Goal: Download file/media

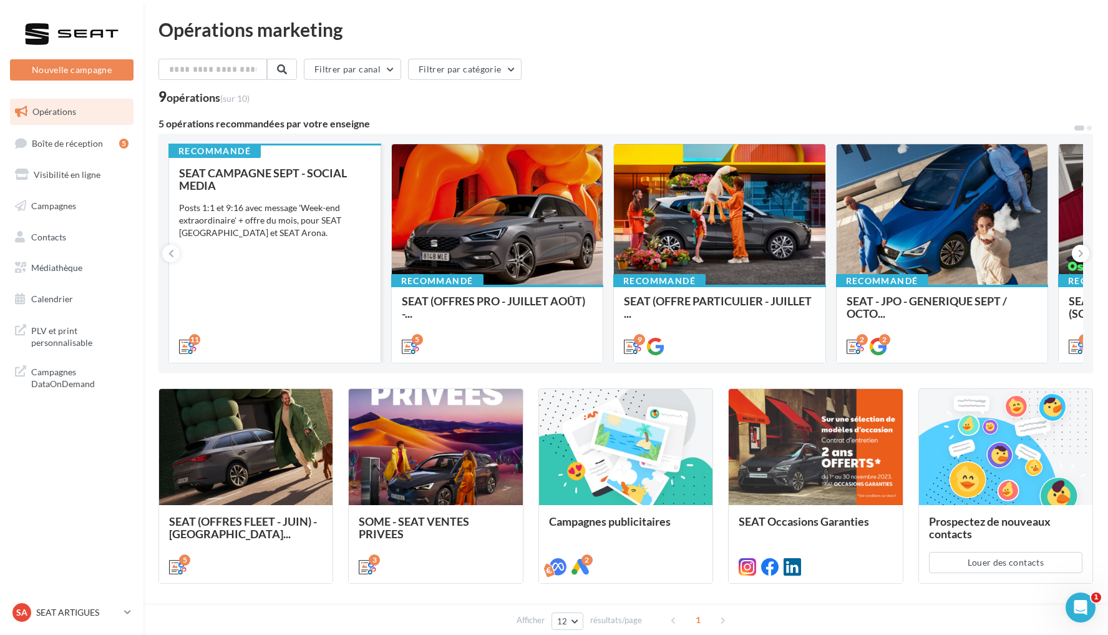
click at [291, 289] on div "SEAT CAMPAGNE SEPT - SOCIAL MEDIA Posts 1:1 et 9:16 avec message 'Week-end extr…" at bounding box center [275, 259] width 192 height 185
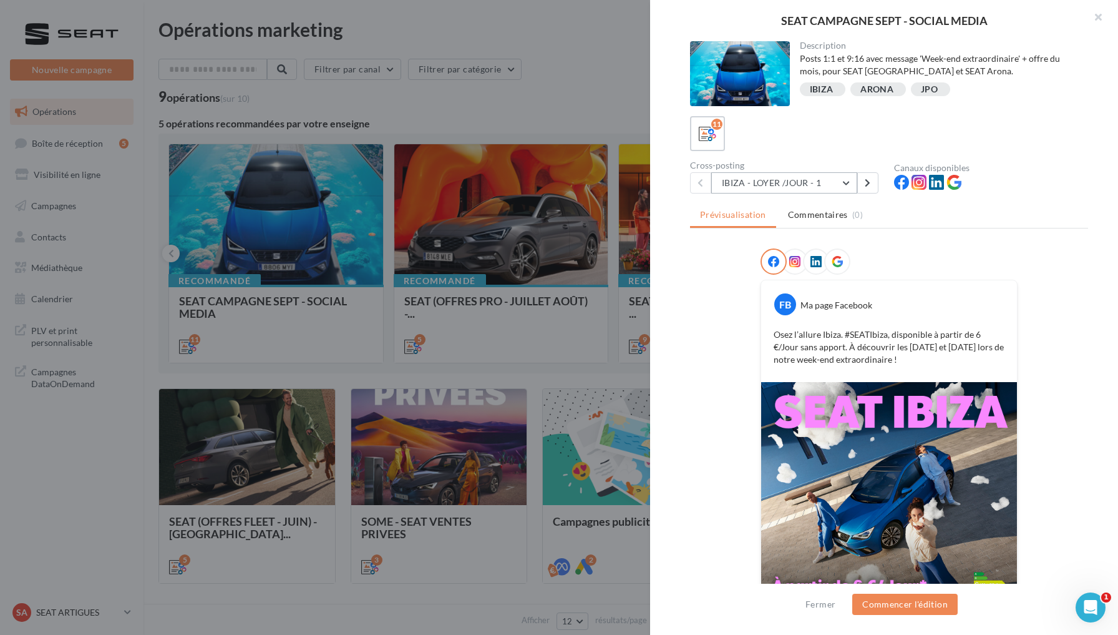
click at [842, 179] on button "IBIZA - LOYER /JOUR - 1" at bounding box center [784, 182] width 146 height 21
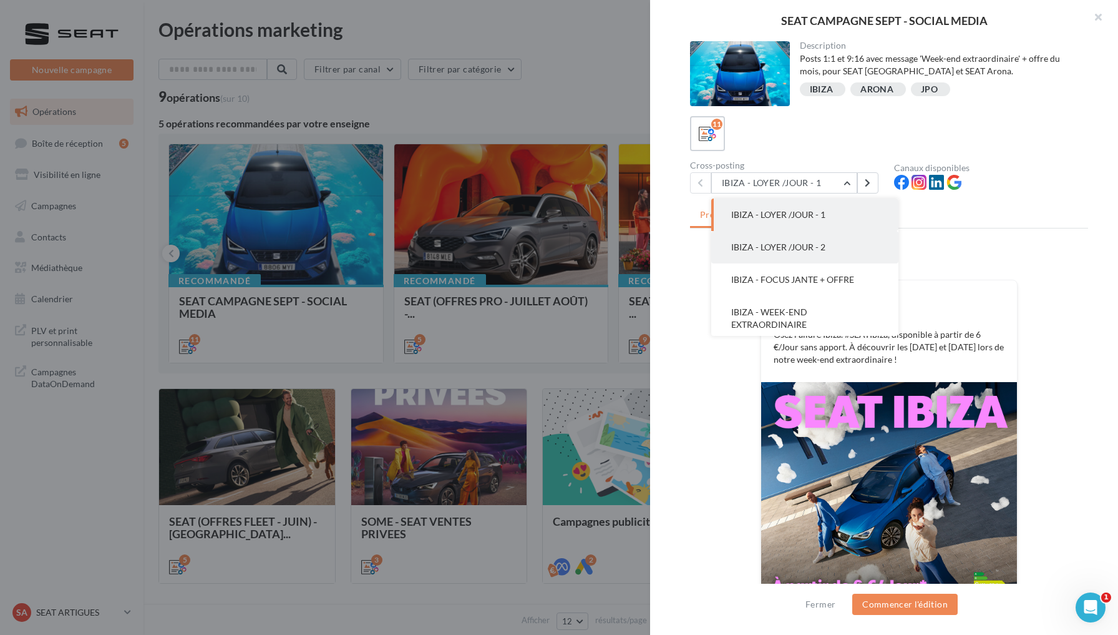
click at [827, 248] on button "IBIZA - LOYER /JOUR - 2" at bounding box center [804, 247] width 187 height 32
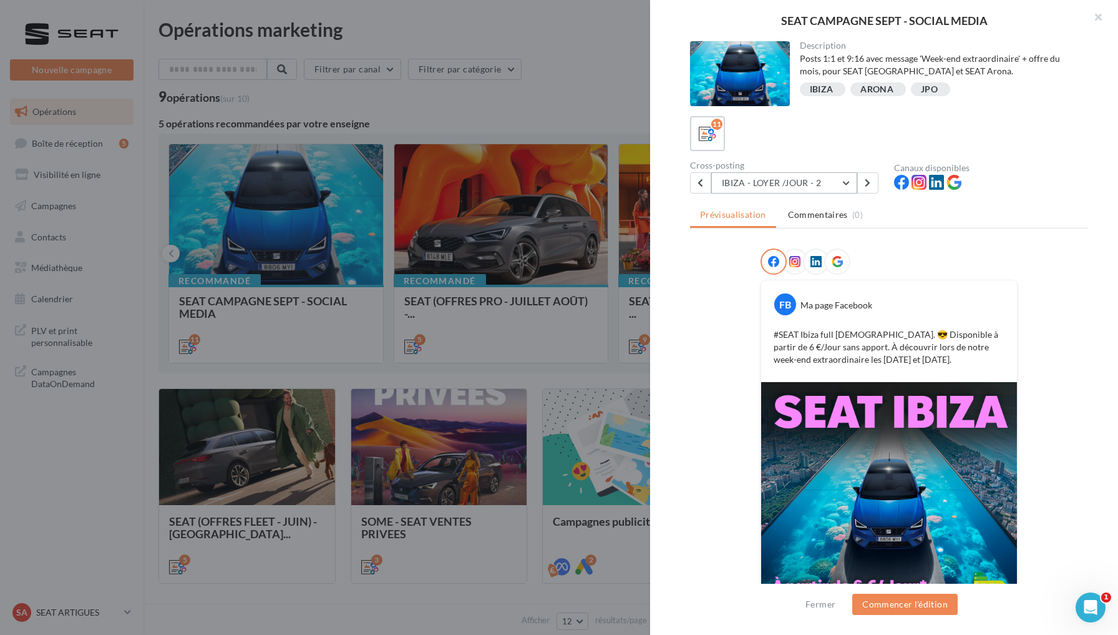
click at [844, 178] on button "IBIZA - LOYER /JOUR - 2" at bounding box center [784, 182] width 146 height 21
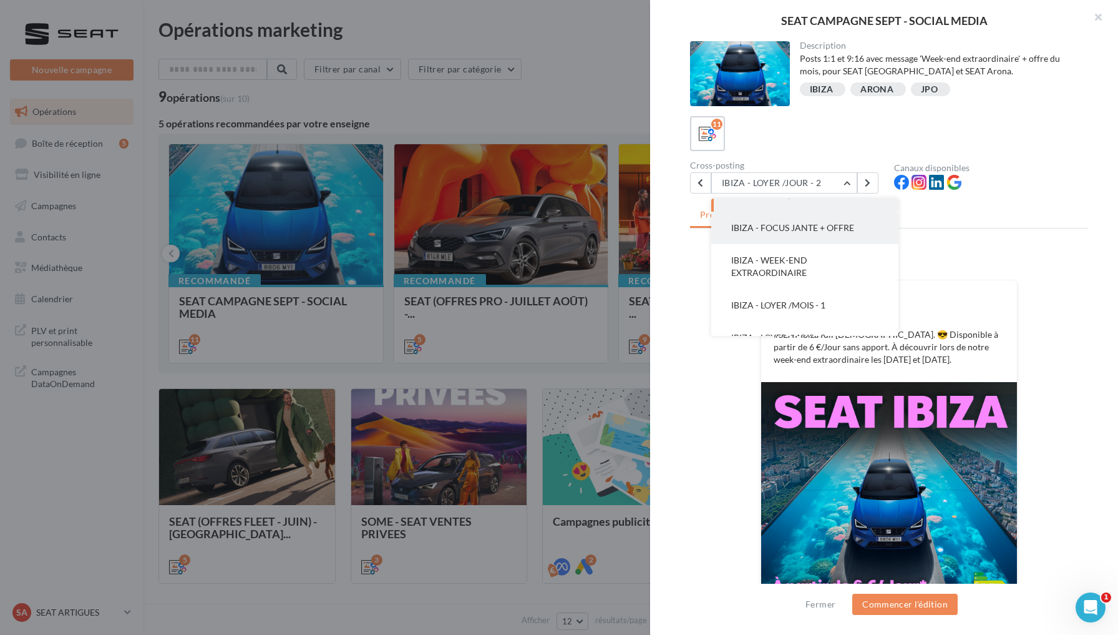
scroll to position [62, 0]
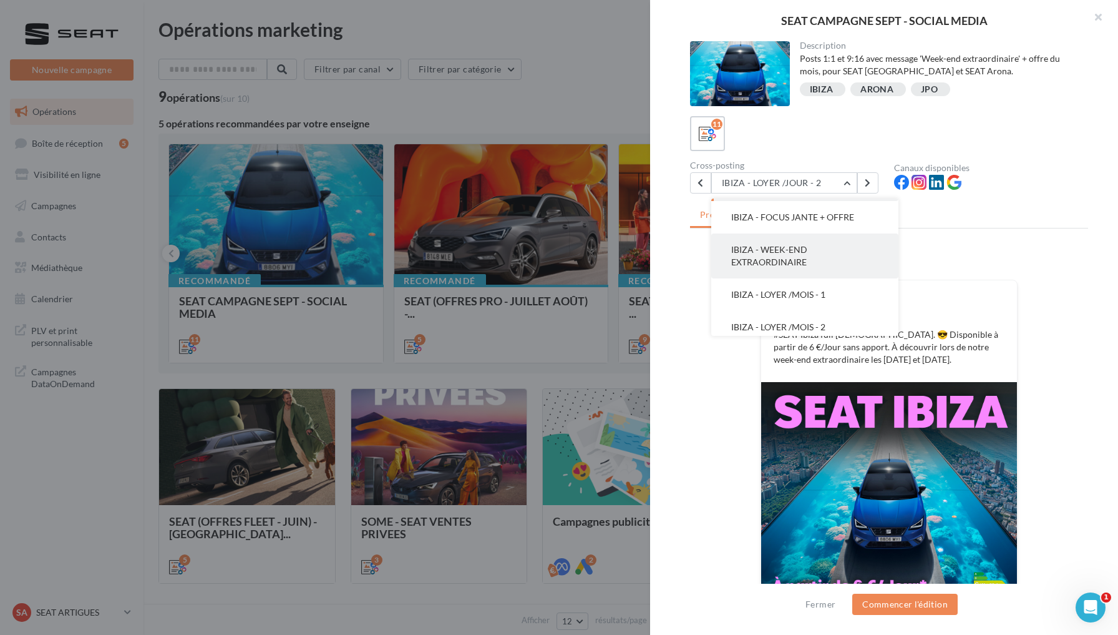
click at [806, 263] on span "IBIZA - WEEK-END EXTRAORDINAIRE" at bounding box center [769, 255] width 76 height 23
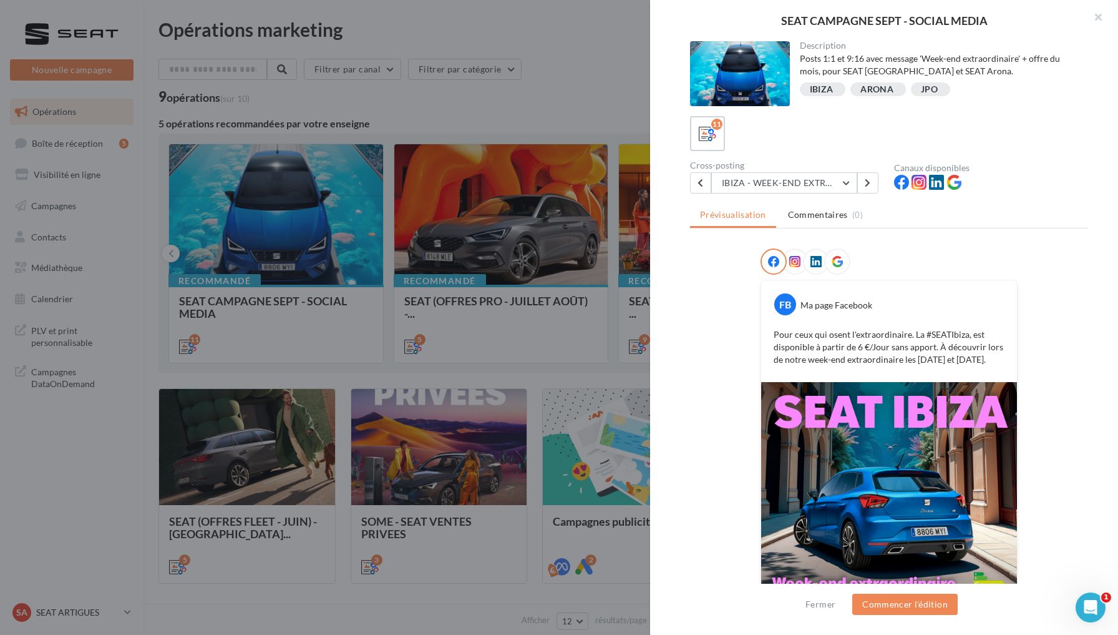
scroll to position [0, 0]
click at [845, 182] on button "IBIZA - WEEK-END EXTRAORDINAIRE" at bounding box center [784, 182] width 146 height 21
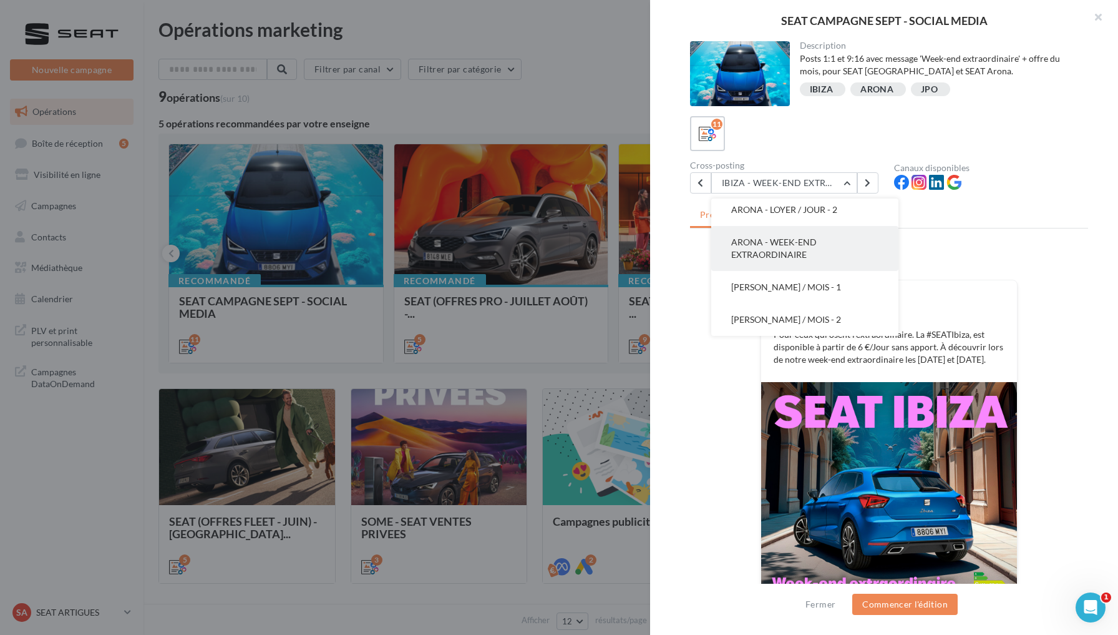
scroll to position [245, 0]
click at [796, 254] on span "ARONA - WEEK-END EXTRAORDINAIRE" at bounding box center [773, 248] width 85 height 23
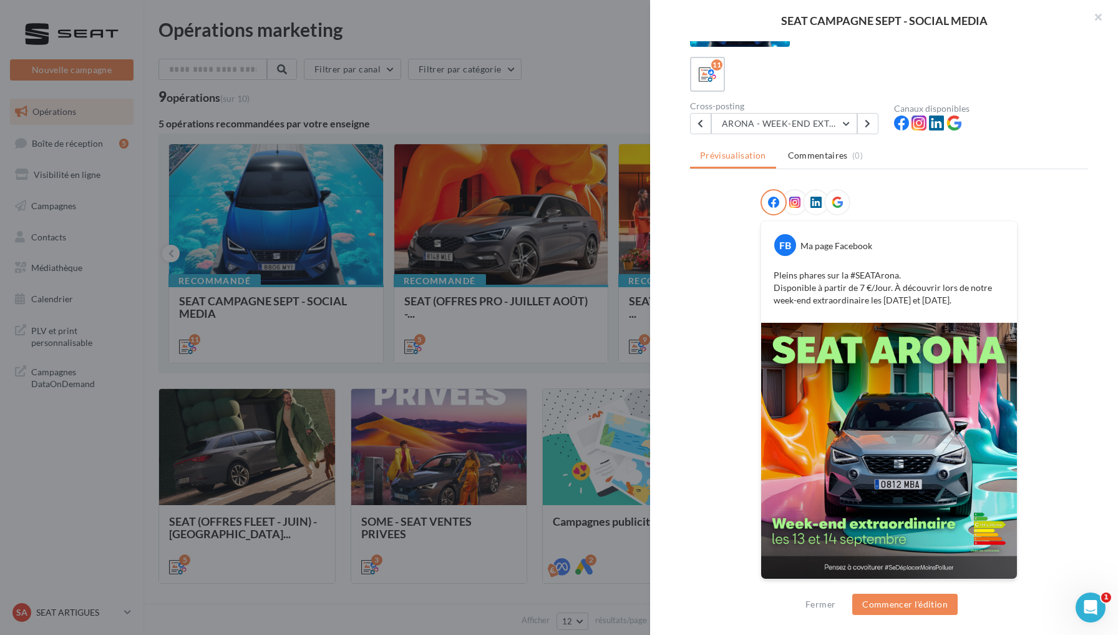
scroll to position [38, 0]
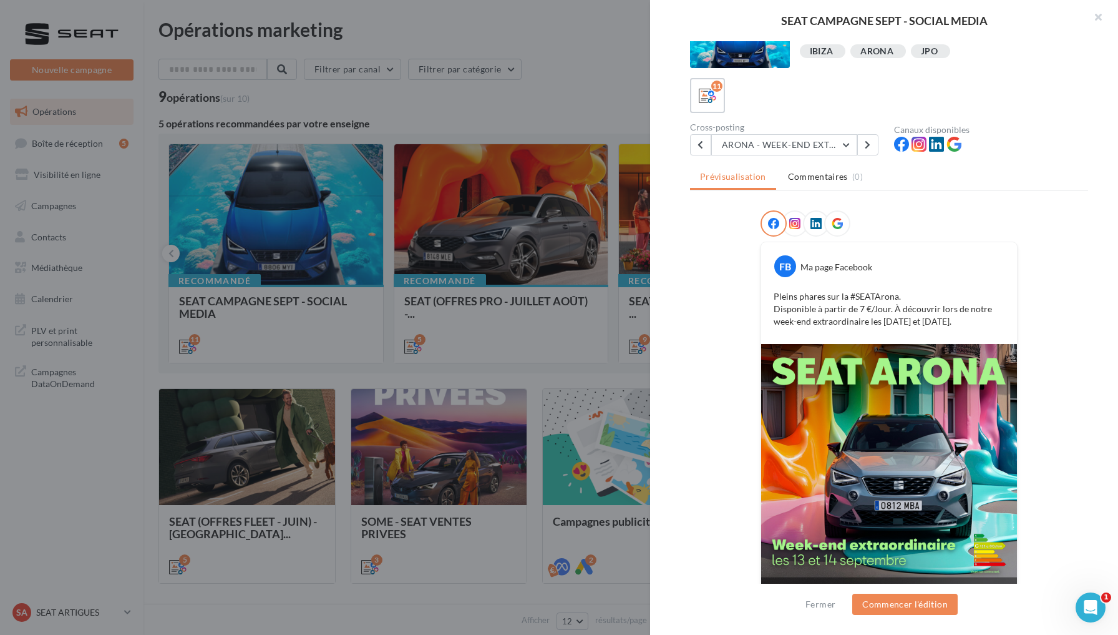
click at [833, 232] on div at bounding box center [837, 223] width 26 height 26
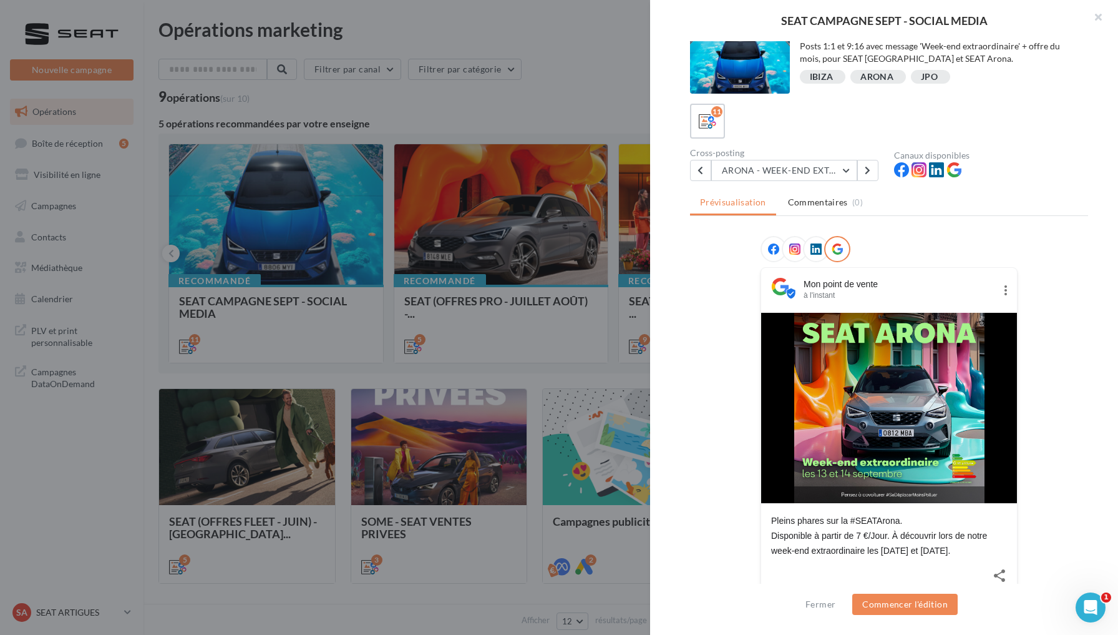
scroll to position [10, 0]
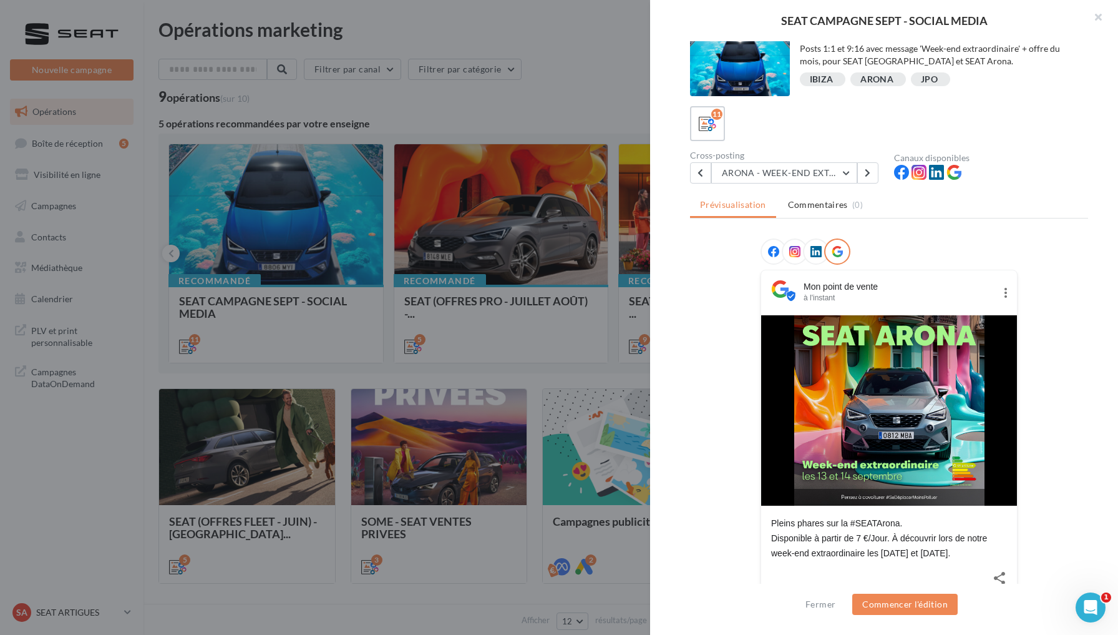
click at [814, 256] on icon at bounding box center [816, 251] width 11 height 11
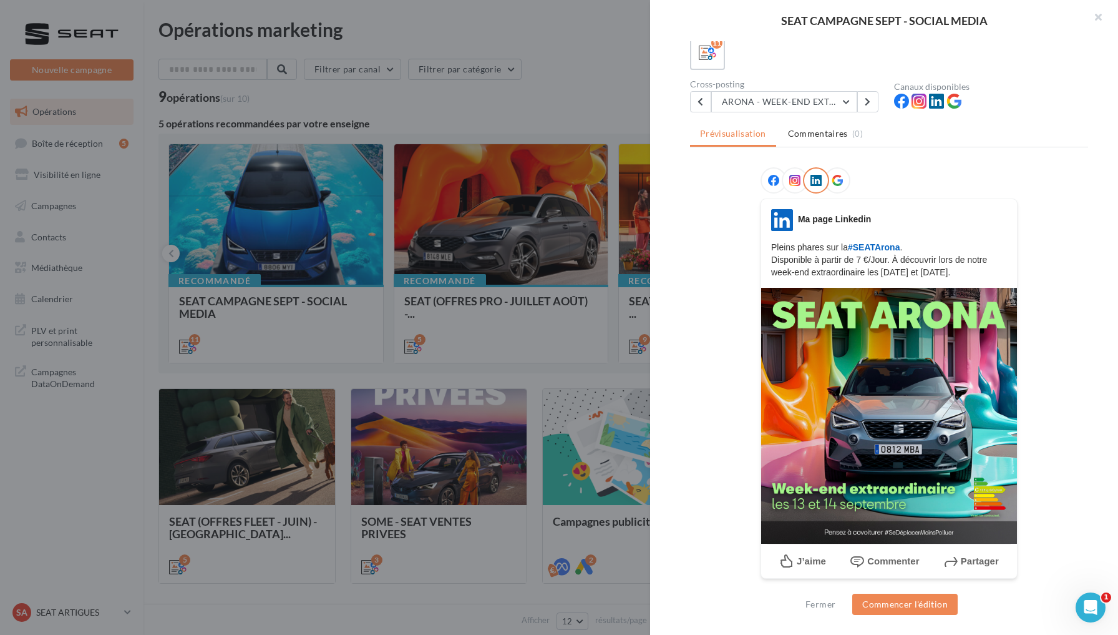
scroll to position [81, 0]
click at [839, 106] on button "ARONA - WEEK-END EXTRAORDINAIRE" at bounding box center [784, 102] width 146 height 21
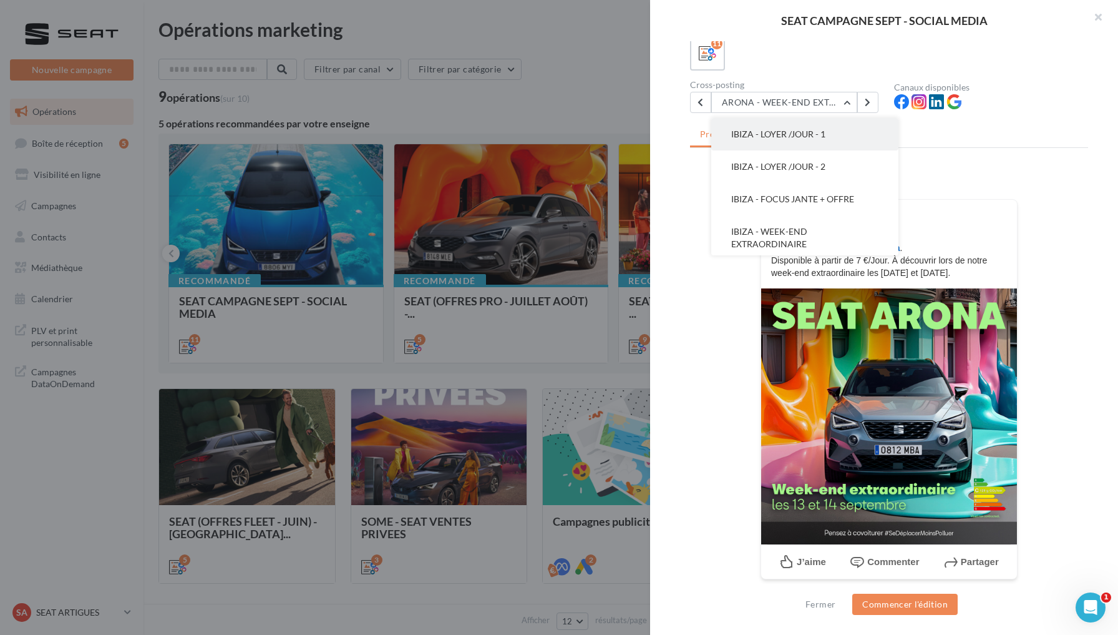
scroll to position [0, 0]
click at [801, 136] on span "IBIZA - LOYER /JOUR - 1" at bounding box center [778, 134] width 94 height 11
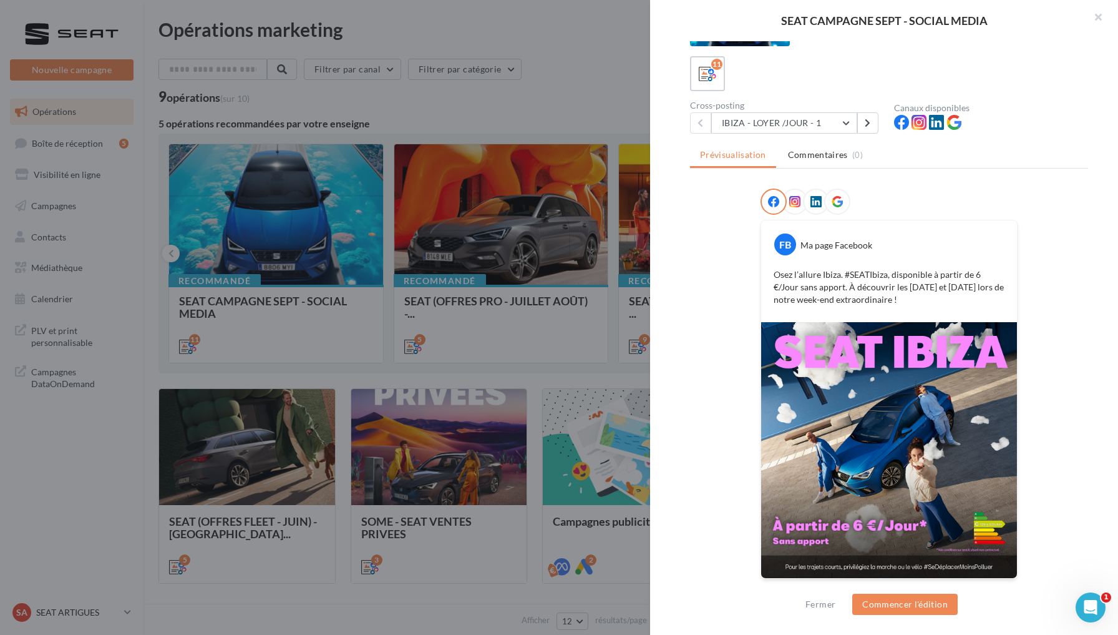
scroll to position [59, 0]
click at [842, 120] on button "IBIZA - LOYER /JOUR - 1" at bounding box center [784, 123] width 146 height 21
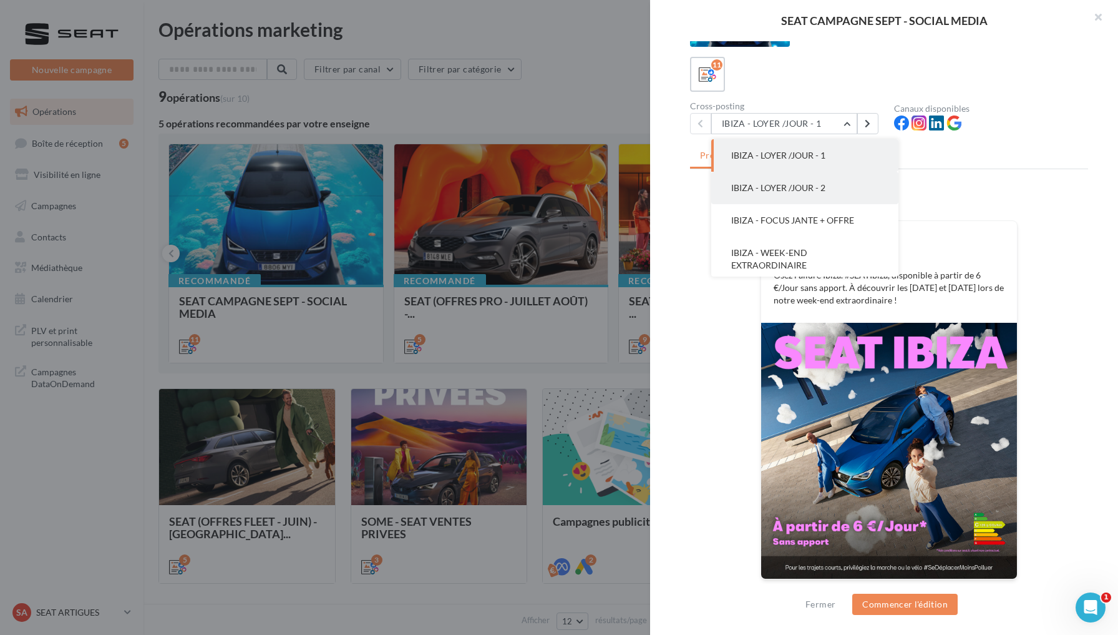
click at [781, 193] on button "IBIZA - LOYER /JOUR - 2" at bounding box center [804, 188] width 187 height 32
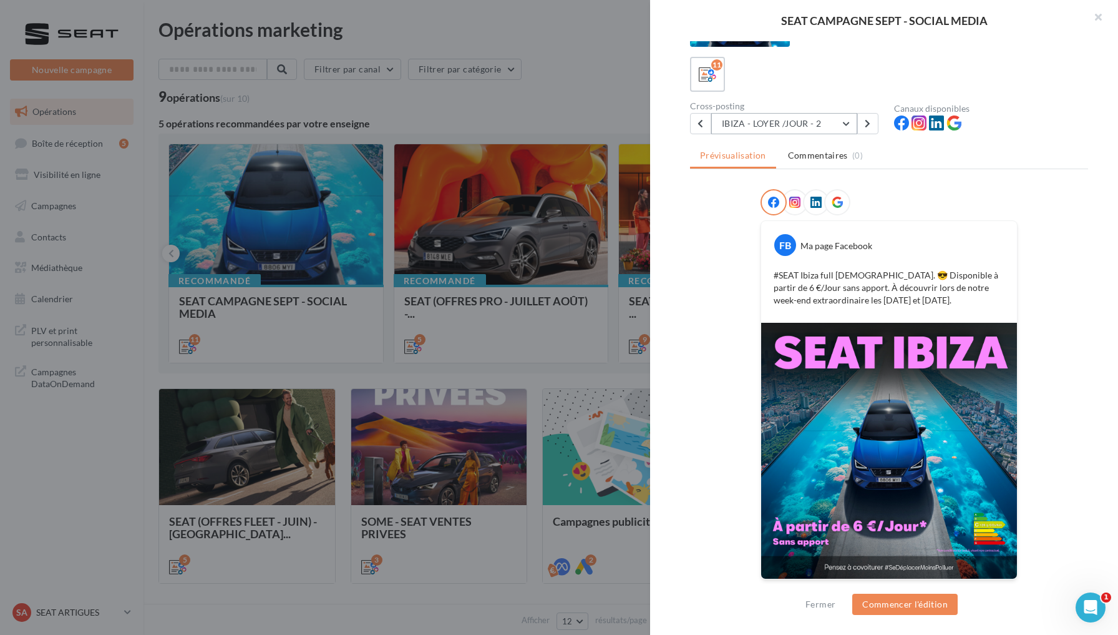
click at [831, 117] on button "IBIZA - LOYER /JOUR - 2" at bounding box center [784, 123] width 146 height 21
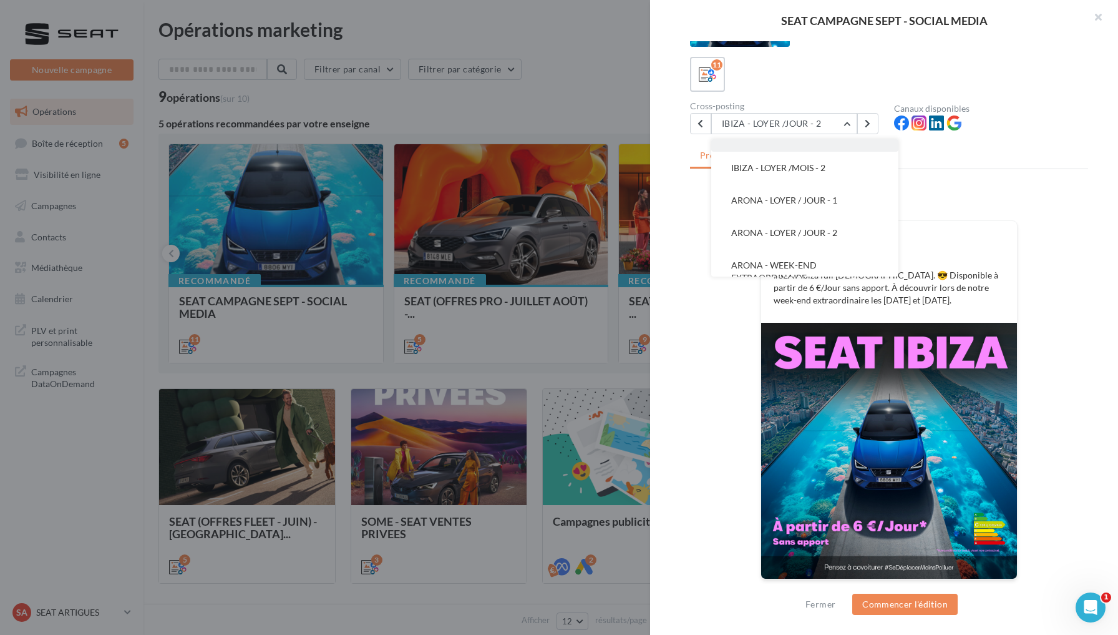
scroll to position [164, 0]
click at [781, 198] on span "ARONA - LOYER / JOUR - 1" at bounding box center [784, 198] width 106 height 11
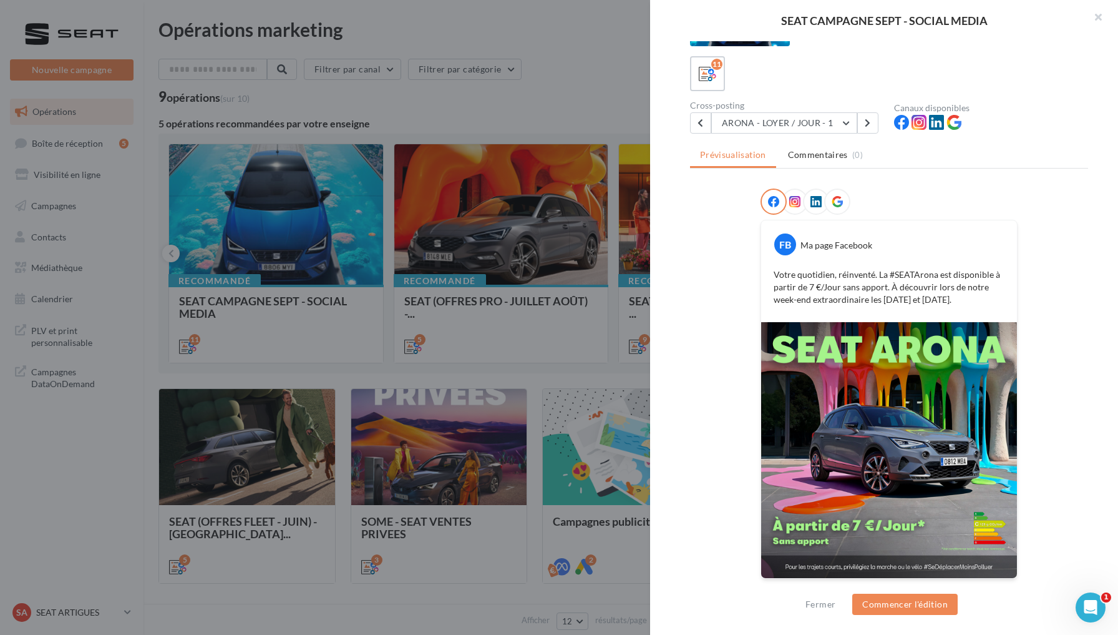
scroll to position [59, 0]
click at [822, 127] on button "ARONA - LOYER / JOUR - 1" at bounding box center [784, 123] width 146 height 21
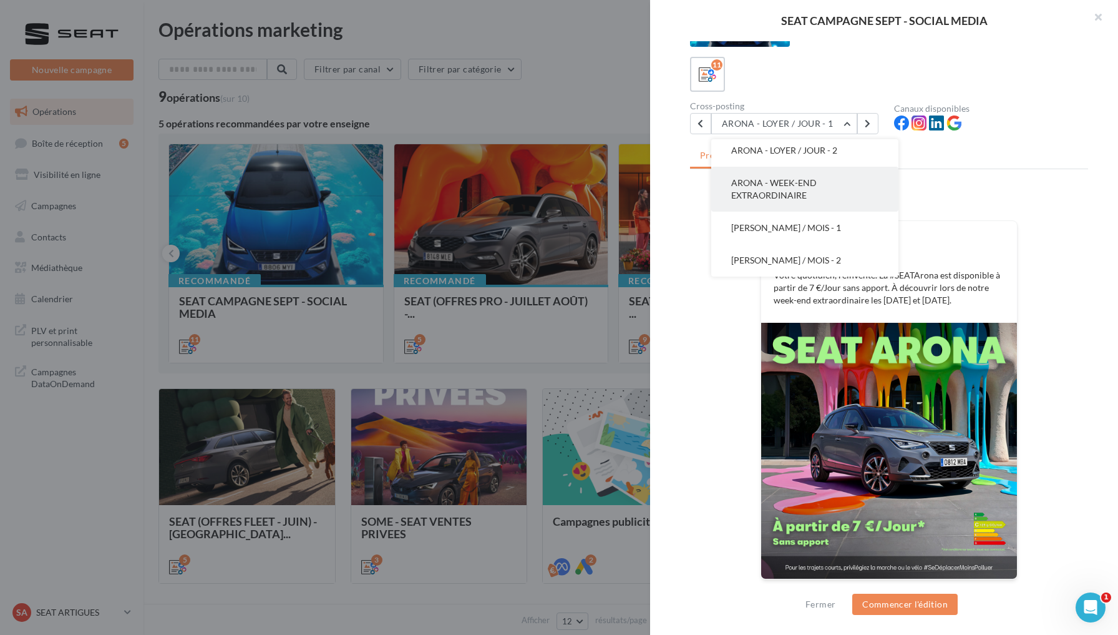
scroll to position [218, 0]
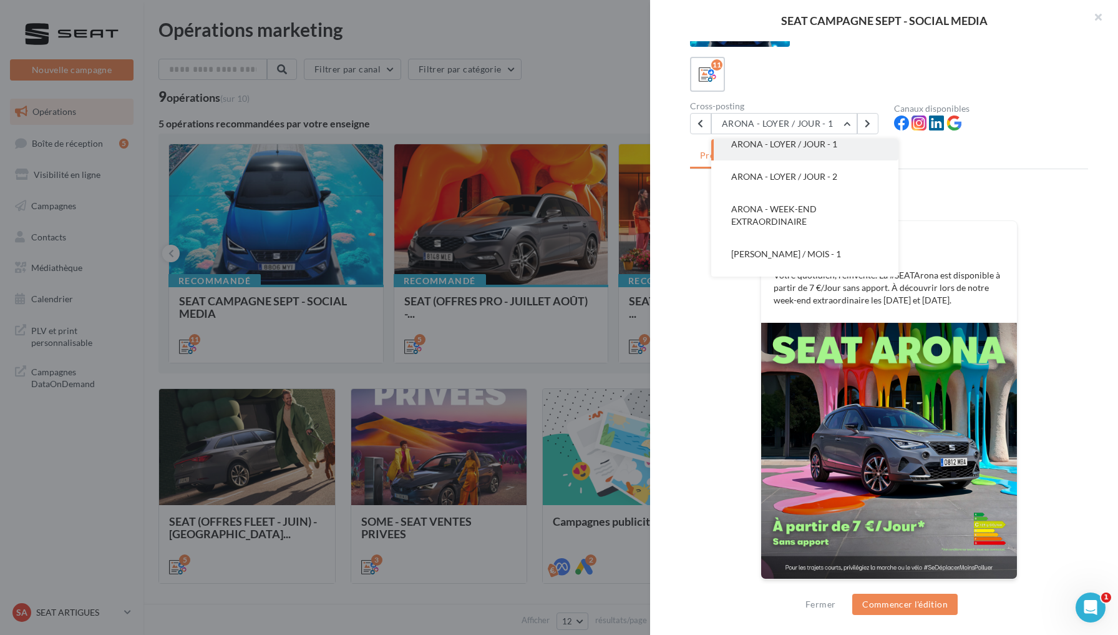
click at [738, 352] on div "FB Ma page Facebook Votre quotidien, réinventé. La #SEATArona est disponible à …" at bounding box center [889, 392] width 398 height 406
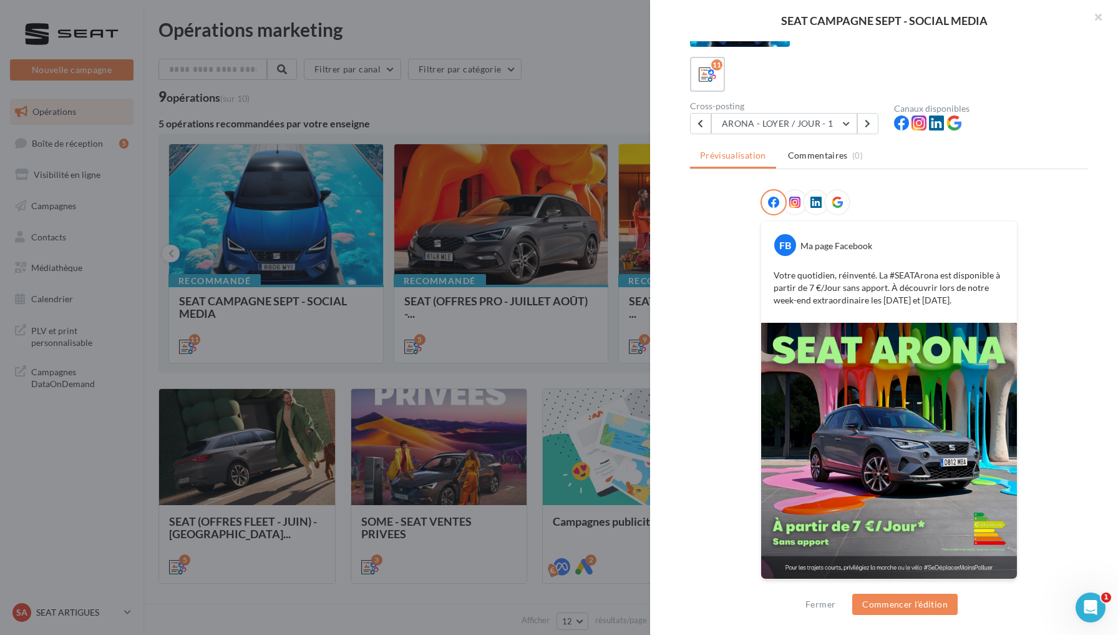
click at [832, 207] on icon at bounding box center [837, 202] width 11 height 11
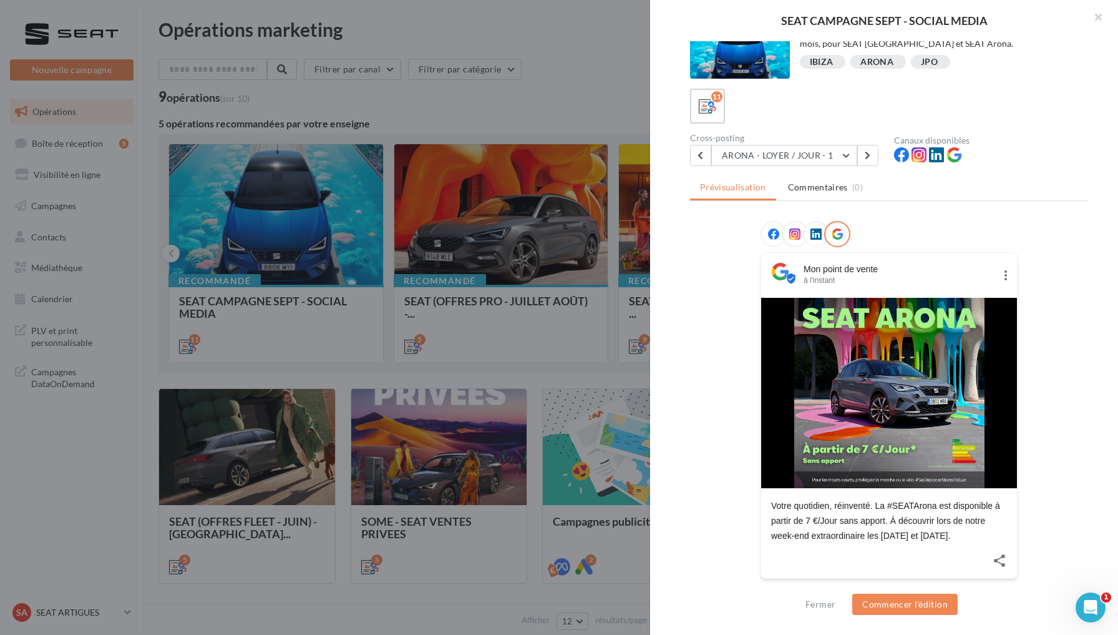
scroll to position [27, 0]
click at [849, 152] on button "ARONA - LOYER / JOUR - 1" at bounding box center [784, 155] width 146 height 21
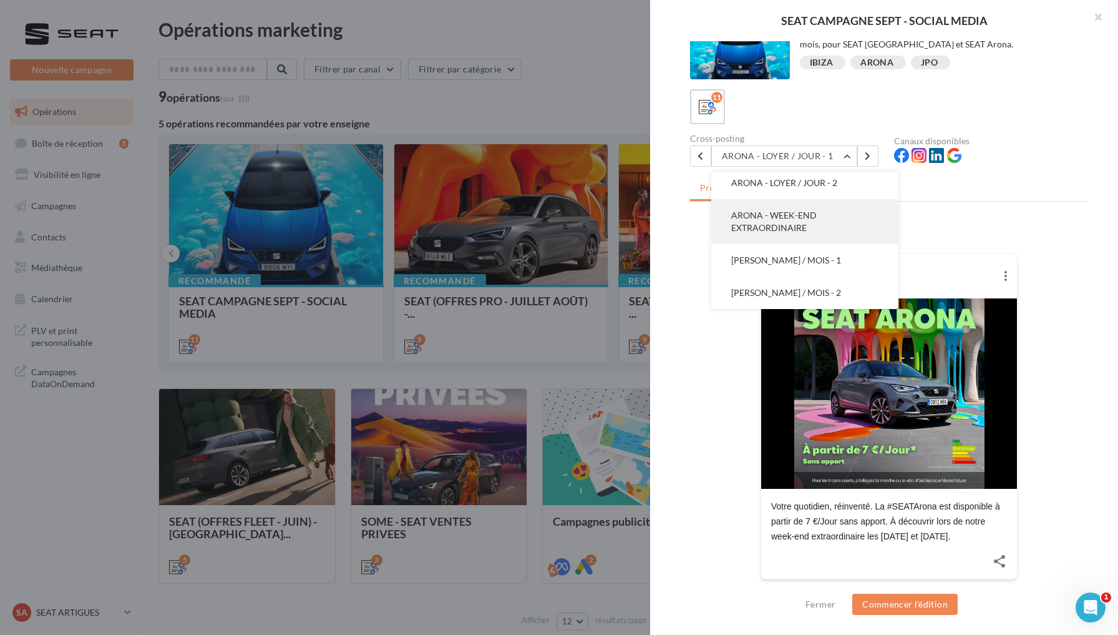
scroll to position [245, 0]
click at [765, 231] on span "ARONA - WEEK-END EXTRAORDINAIRE" at bounding box center [773, 221] width 85 height 23
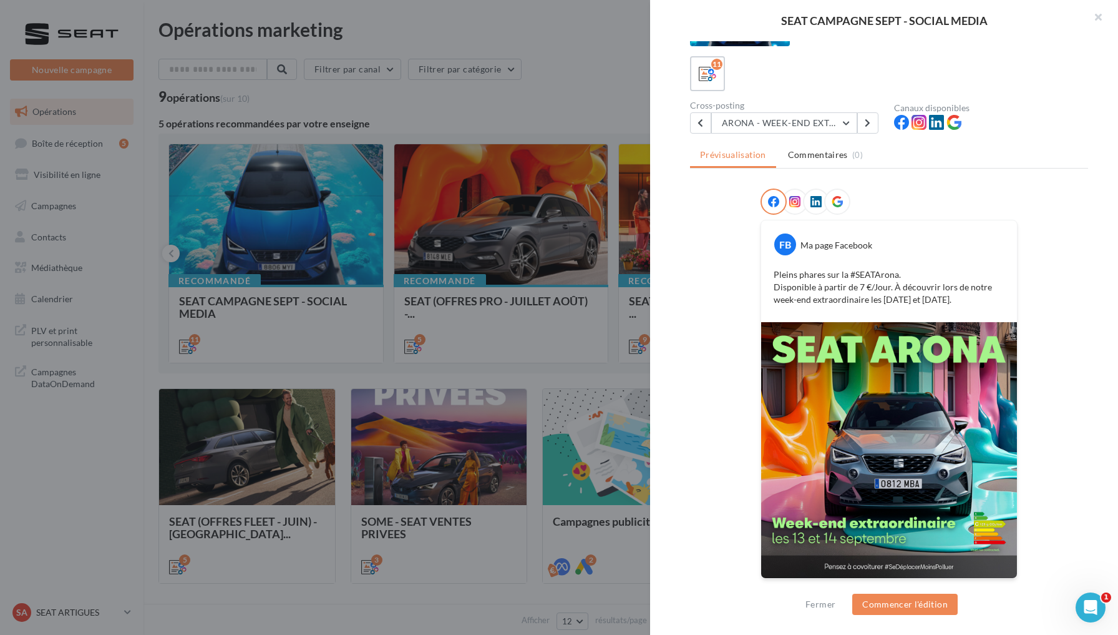
scroll to position [59, 0]
click at [792, 198] on icon at bounding box center [794, 202] width 11 height 11
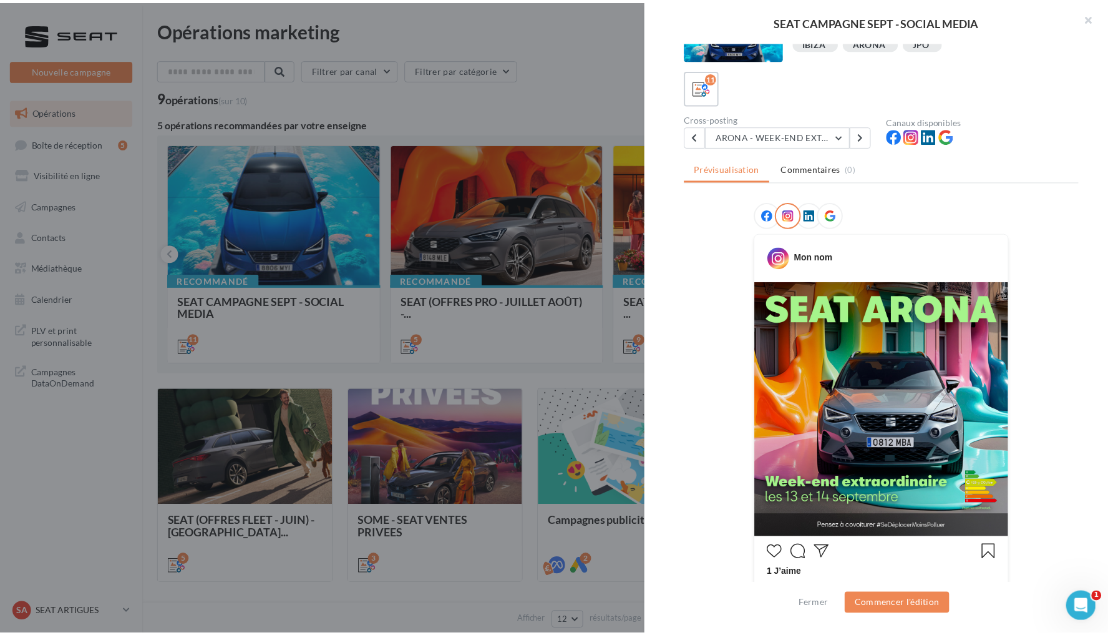
scroll to position [47, 0]
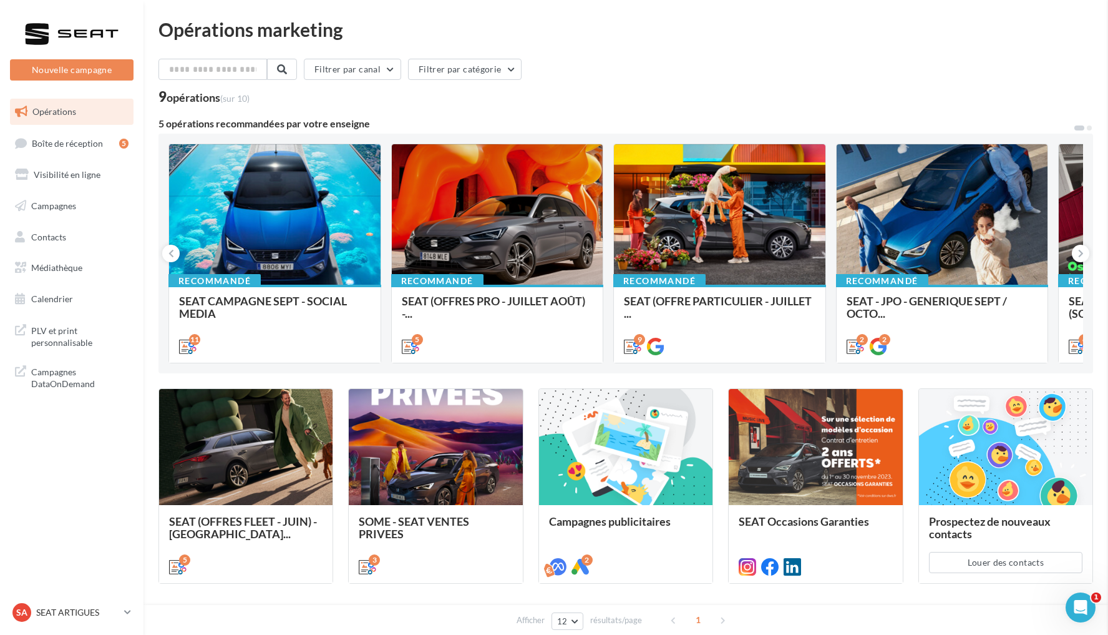
click at [528, 633] on div "SEAT CAMPAGNE SEPT - SOCIAL MEDIA Description Posts 1:1 et 9:16 avec message 'W…" at bounding box center [626, 633] width 935 height 0
click at [74, 266] on span "Médiathèque" at bounding box center [56, 267] width 51 height 11
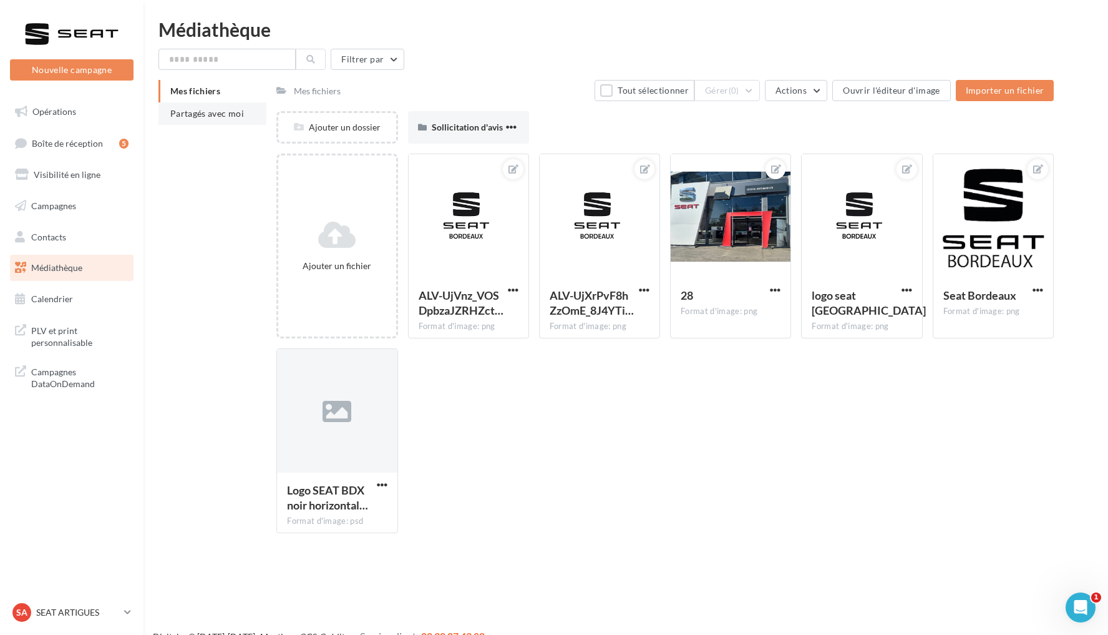
click at [207, 113] on span "Partagés avec moi" at bounding box center [207, 113] width 74 height 11
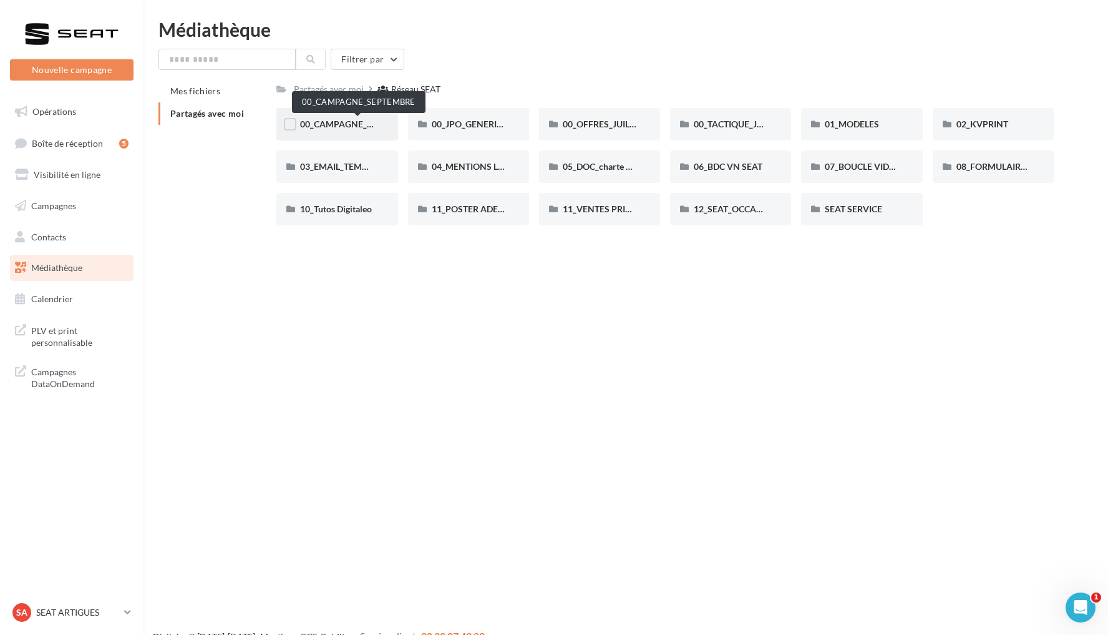
click at [354, 127] on span "00_CAMPAGNE_SEPTEMBRE" at bounding box center [358, 124] width 117 height 11
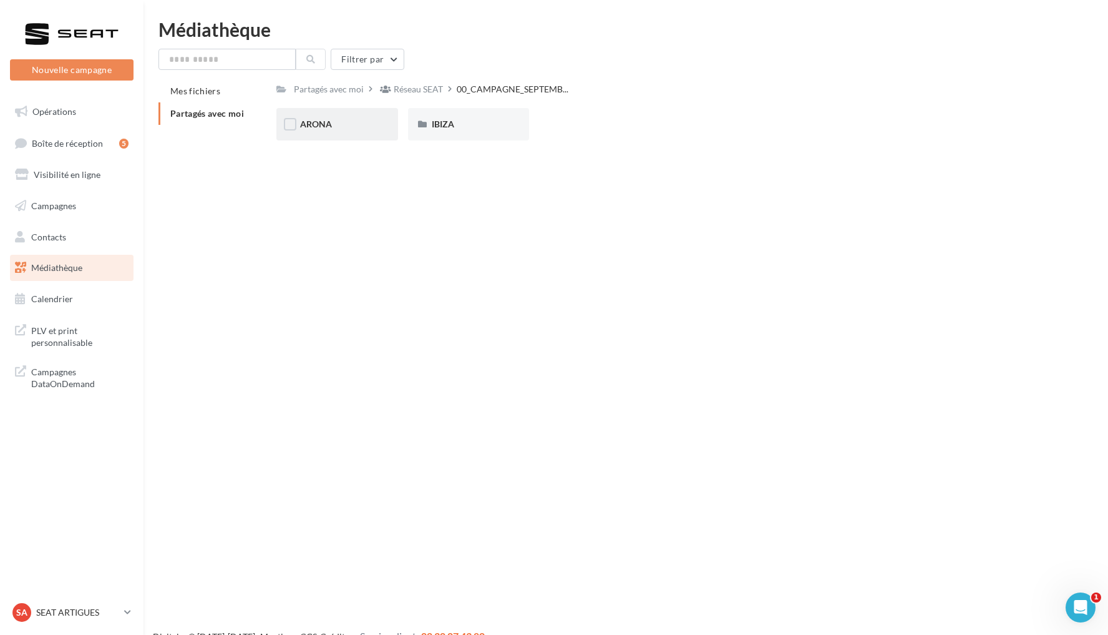
click at [343, 123] on div "ARONA" at bounding box center [337, 124] width 74 height 12
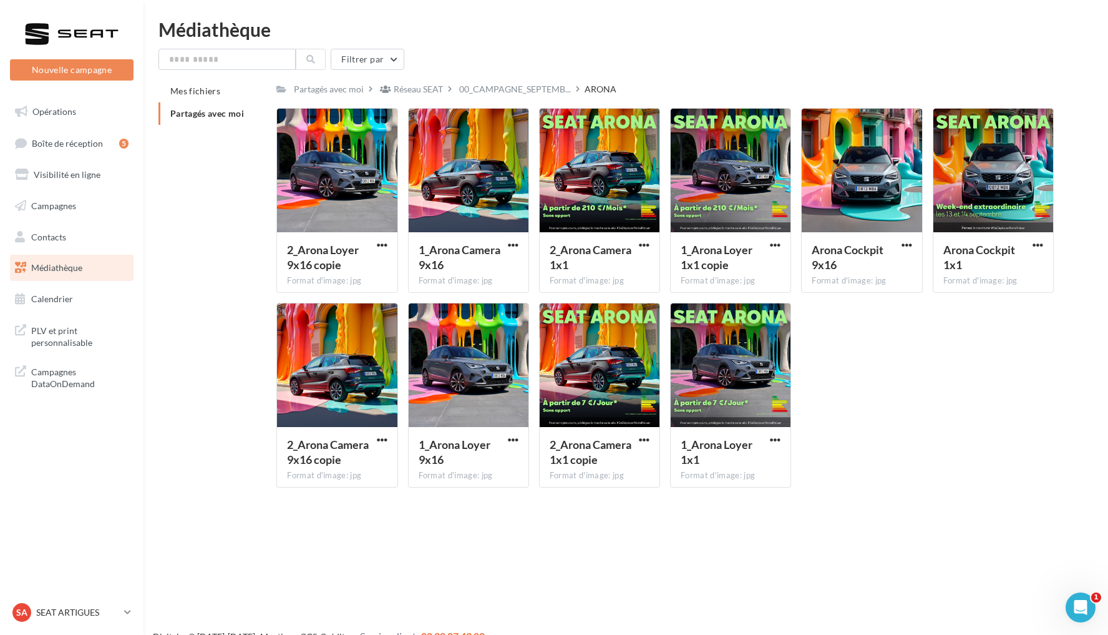
click at [550, 99] on div "Partagés avec moi Réseau SEAT 00_CAMPAGNE_SEPTEMB... ARONA Rs Partagé par Résea…" at bounding box center [665, 288] width 778 height 417
click at [542, 79] on div "Filtrer par Mes fichiers Partagés avec moi Partagés avec moi Réseau SEAT 00_CAM…" at bounding box center [626, 273] width 935 height 449
click at [542, 82] on div "00_CAMPAGNE_SEPTEMB..." at bounding box center [515, 89] width 117 height 18
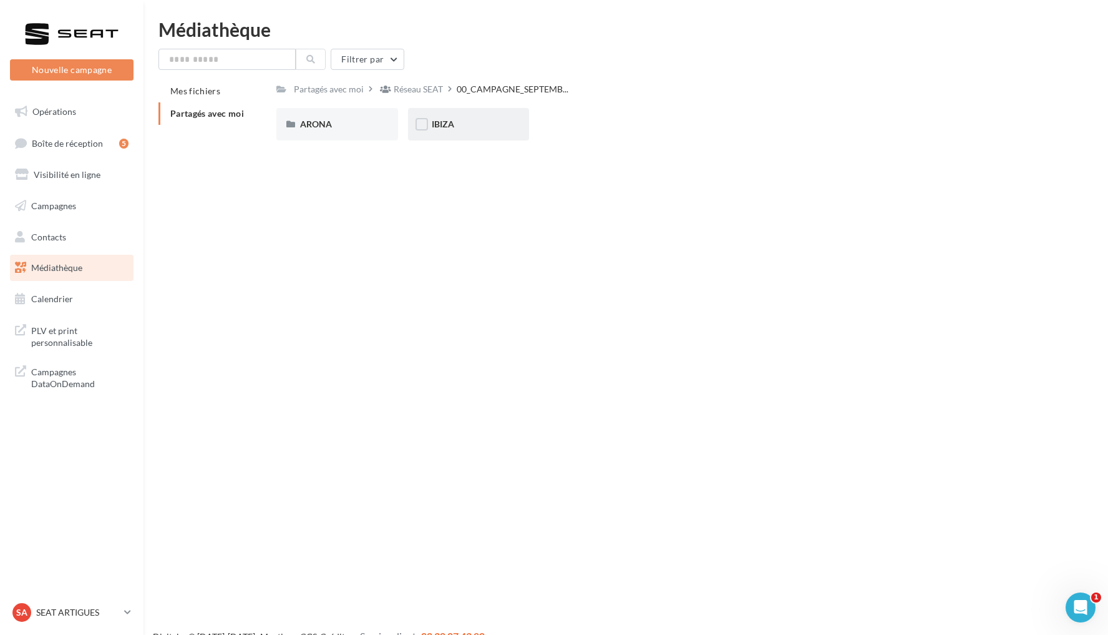
click at [487, 132] on div "IBIZA" at bounding box center [468, 124] width 121 height 32
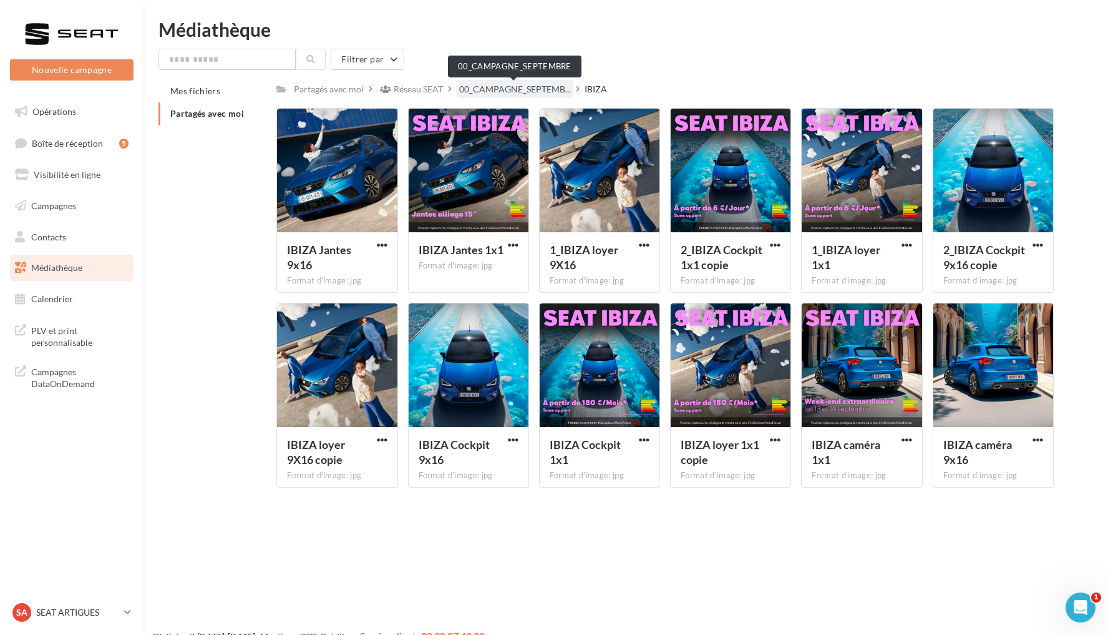
click at [500, 86] on span "00_CAMPAGNE_SEPTEMB..." at bounding box center [515, 89] width 112 height 12
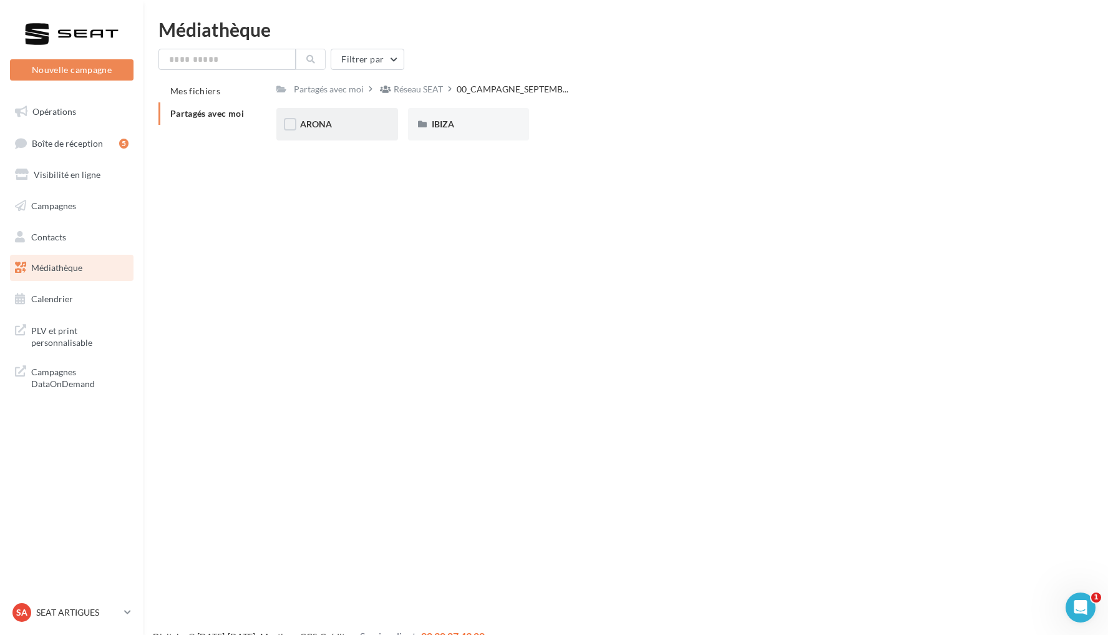
click at [364, 120] on div "ARONA" at bounding box center [337, 124] width 74 height 12
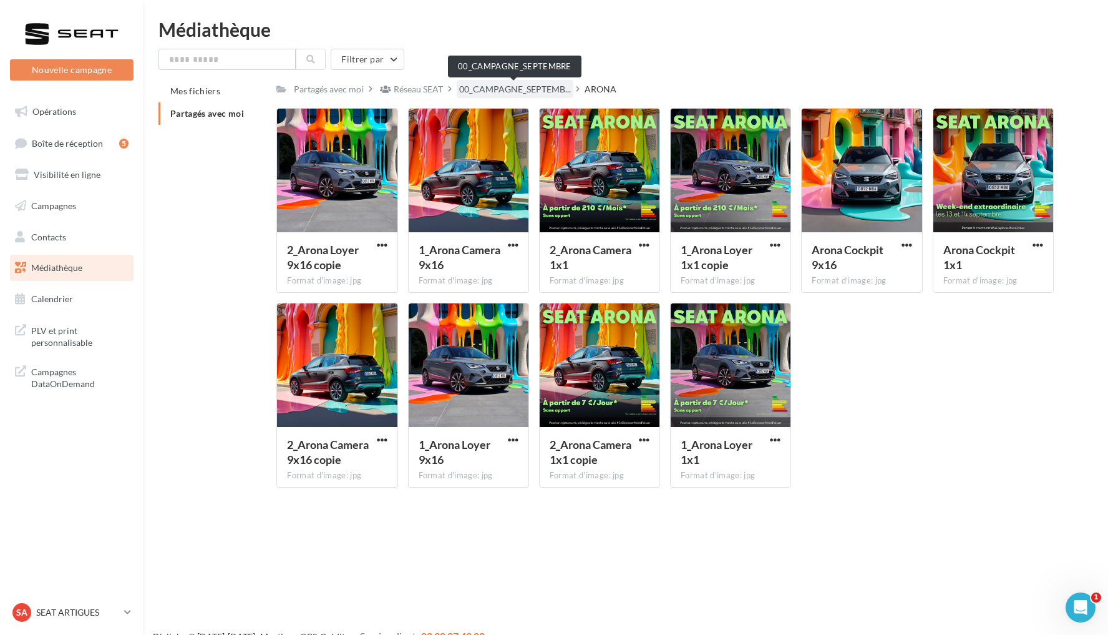
click at [537, 91] on span "00_CAMPAGNE_SEPTEMB..." at bounding box center [515, 89] width 112 height 12
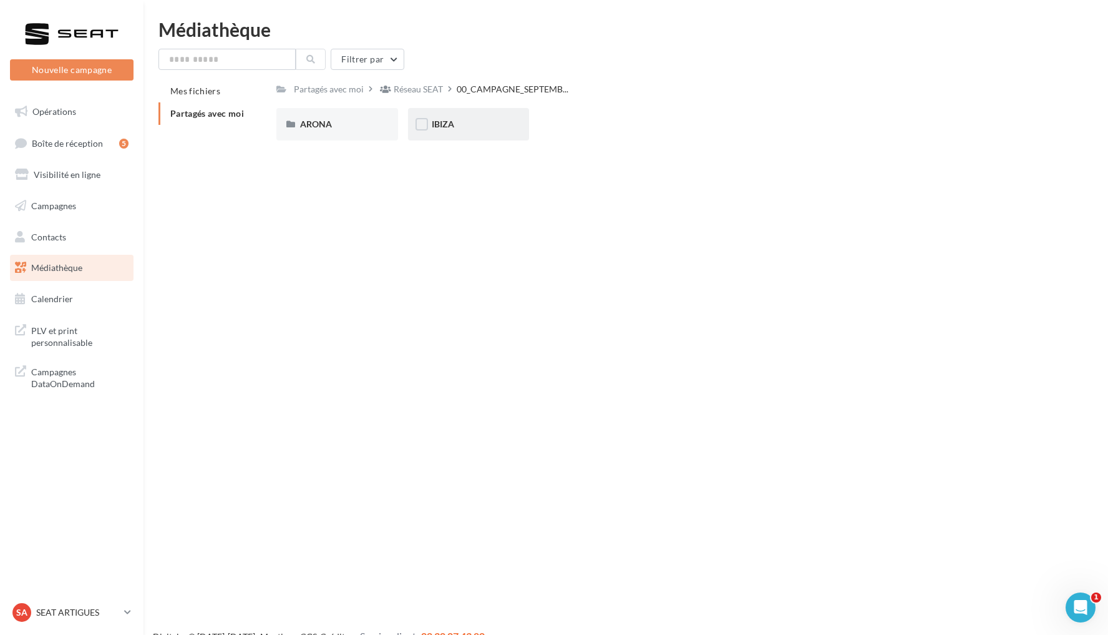
click at [505, 140] on div "IBIZA" at bounding box center [468, 124] width 121 height 32
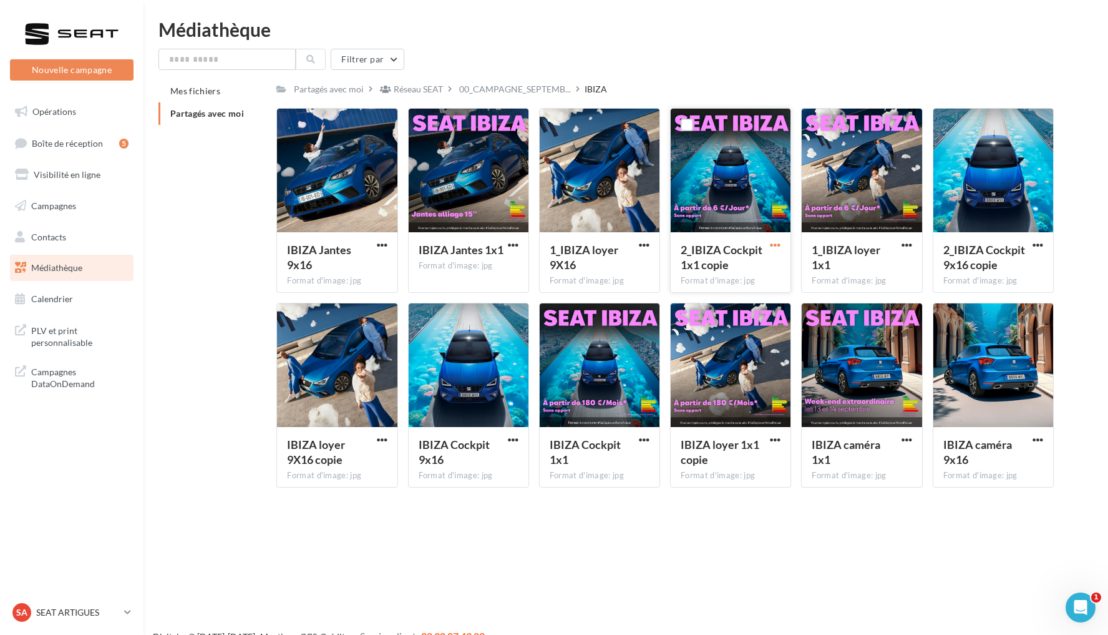
click at [777, 248] on span "button" at bounding box center [775, 245] width 11 height 11
click at [730, 270] on button "Télécharger" at bounding box center [720, 269] width 125 height 32
click at [1040, 248] on span "button" at bounding box center [1038, 245] width 11 height 11
click at [1023, 264] on button "Télécharger" at bounding box center [983, 269] width 125 height 32
click at [562, 86] on span "00_CAMPAGNE_SEPTEMB..." at bounding box center [515, 89] width 112 height 12
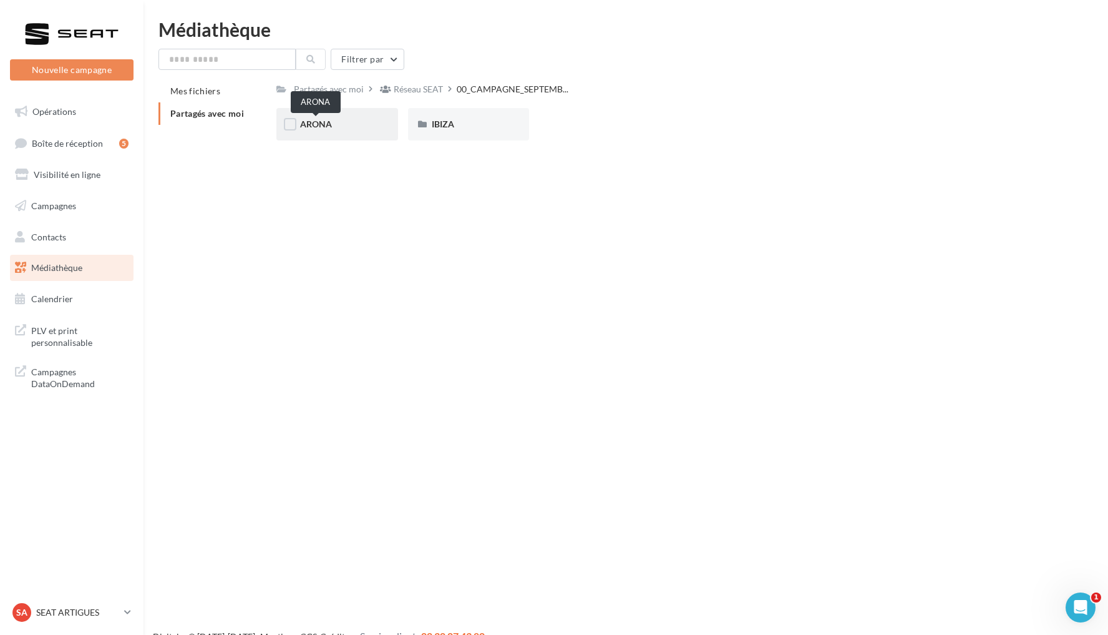
click at [329, 127] on span "ARONA" at bounding box center [316, 124] width 32 height 11
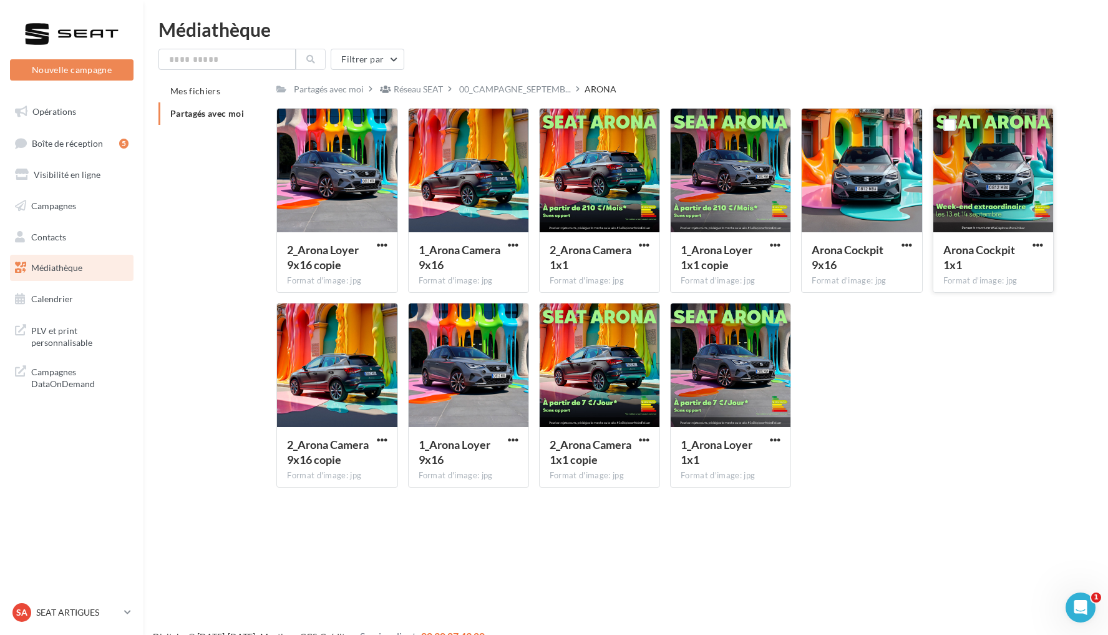
click at [1046, 240] on div "Arona Cockpit 1x1 Format d'image: jpg" at bounding box center [994, 261] width 120 height 59
click at [1034, 245] on span "button" at bounding box center [1038, 245] width 11 height 11
click at [976, 275] on button "Télécharger" at bounding box center [983, 269] width 125 height 32
click at [778, 446] on button "button" at bounding box center [776, 440] width 16 height 12
click at [741, 464] on button "Télécharger" at bounding box center [720, 464] width 125 height 32
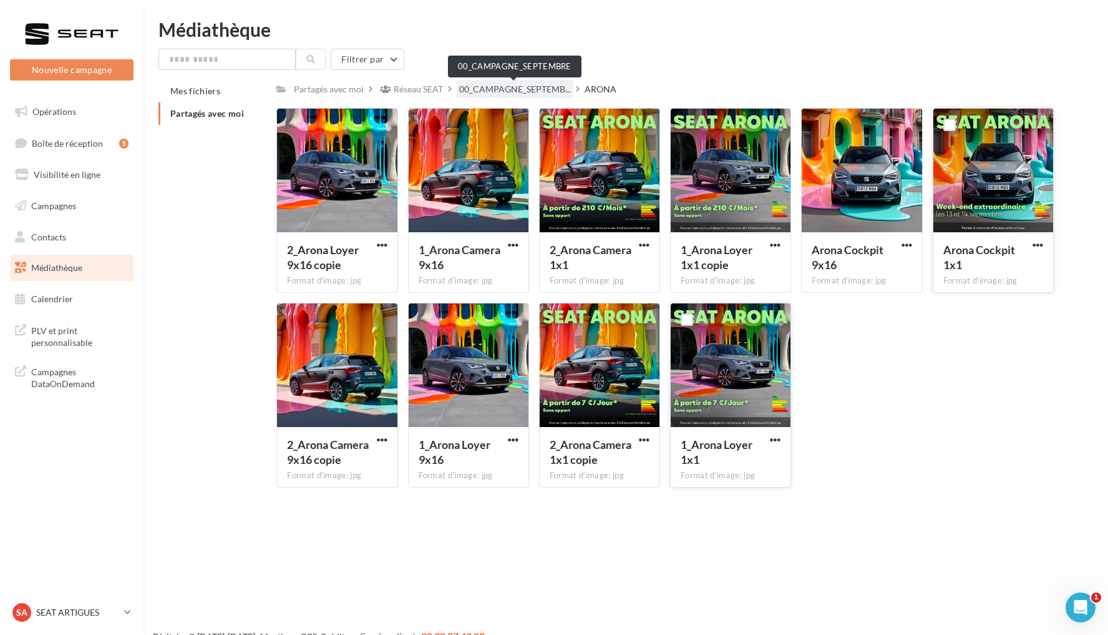
click at [517, 92] on span "00_CAMPAGNE_SEPTEMB..." at bounding box center [515, 89] width 112 height 12
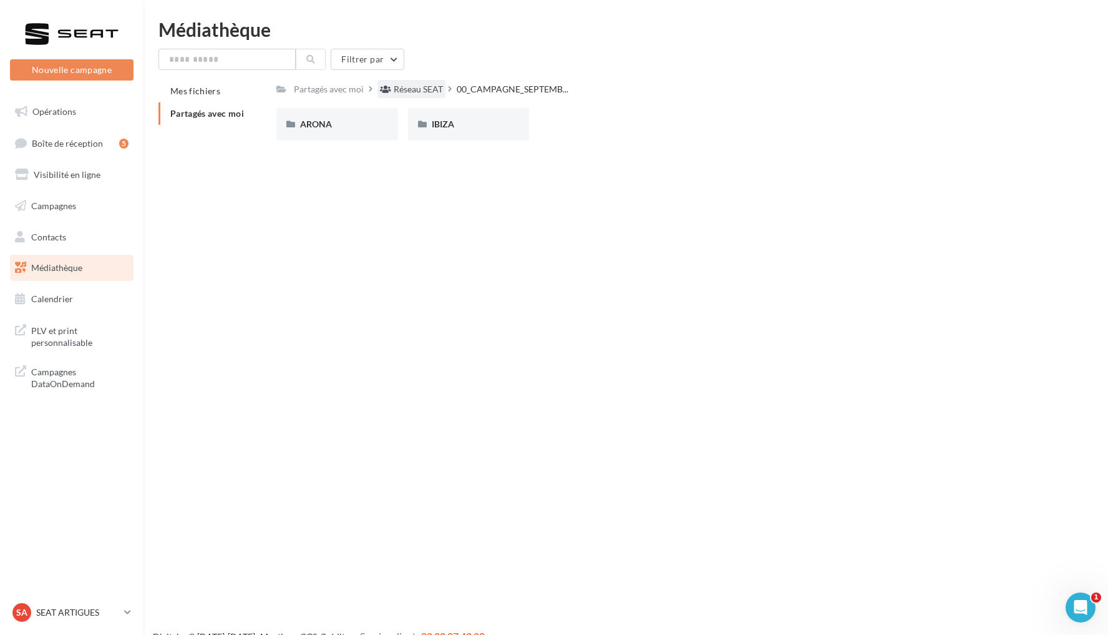
click at [435, 87] on div "Réseau SEAT" at bounding box center [418, 89] width 49 height 12
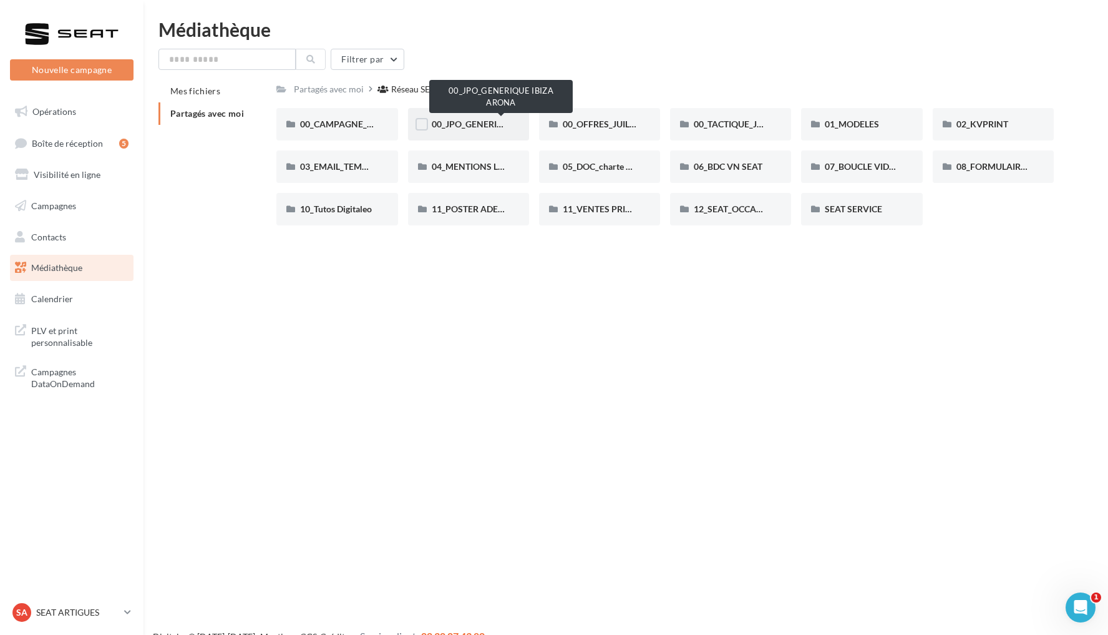
click at [491, 127] on span "00_JPO_GENERIQUE IBIZA ARONA" at bounding box center [502, 124] width 141 height 11
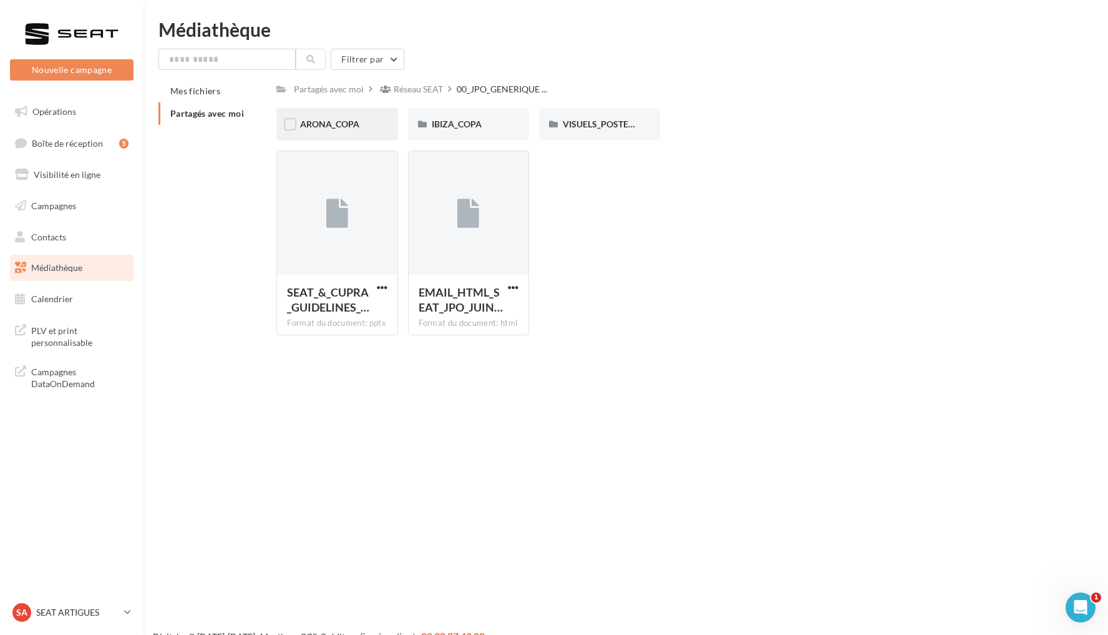
click at [343, 125] on span "ARONA_COPA" at bounding box center [329, 124] width 59 height 11
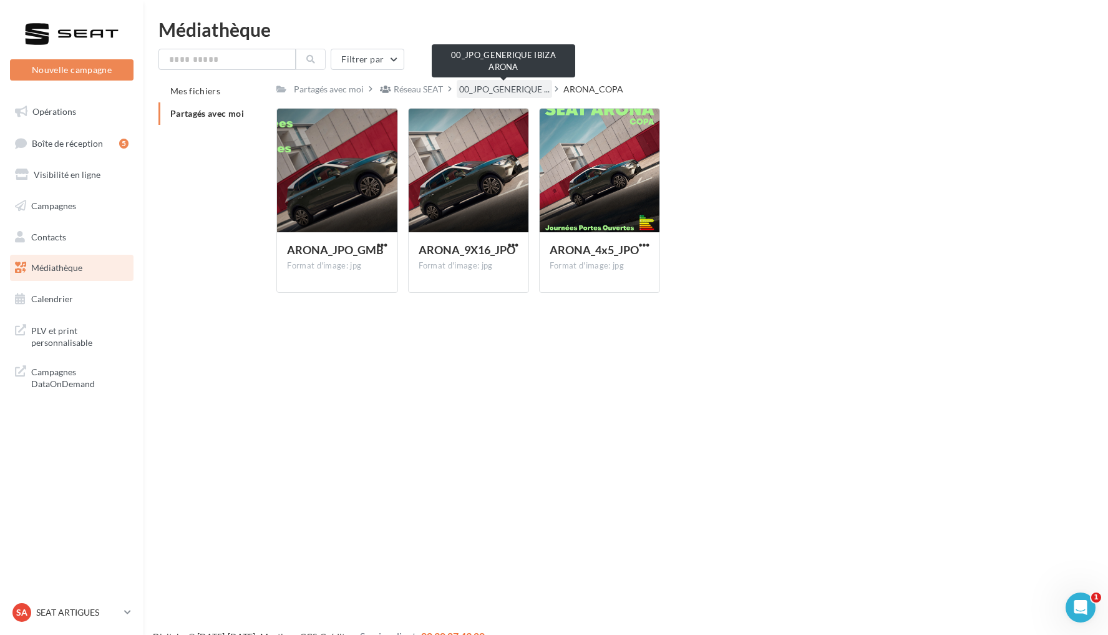
click at [531, 93] on span "00_JPO_GENERIQUE ..." at bounding box center [504, 89] width 90 height 12
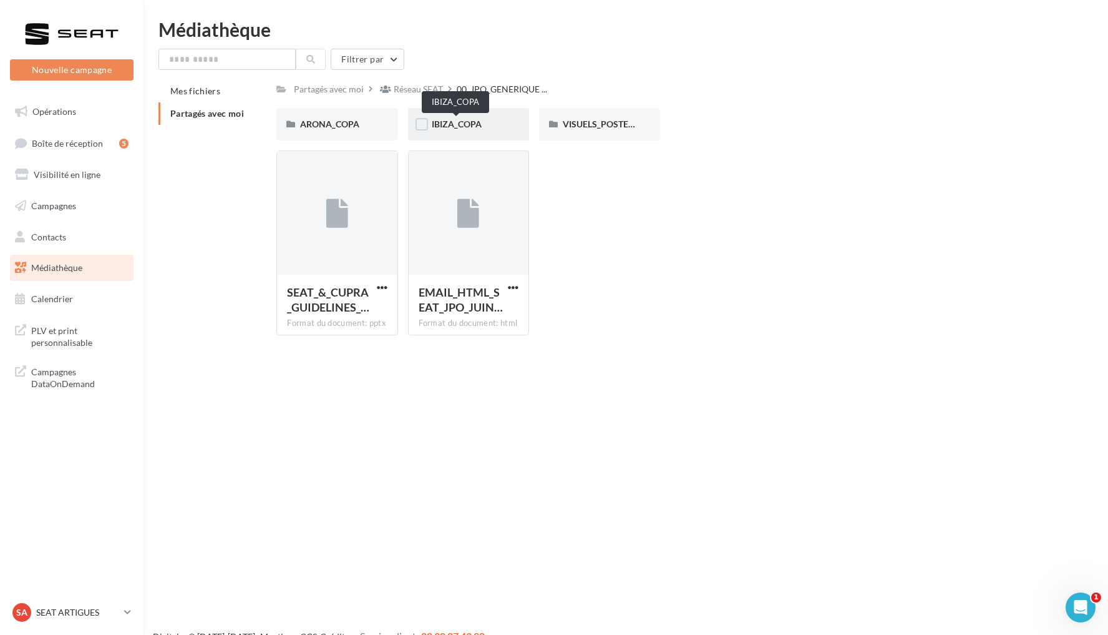
click at [451, 124] on span "IBIZA_COPA" at bounding box center [457, 124] width 50 height 11
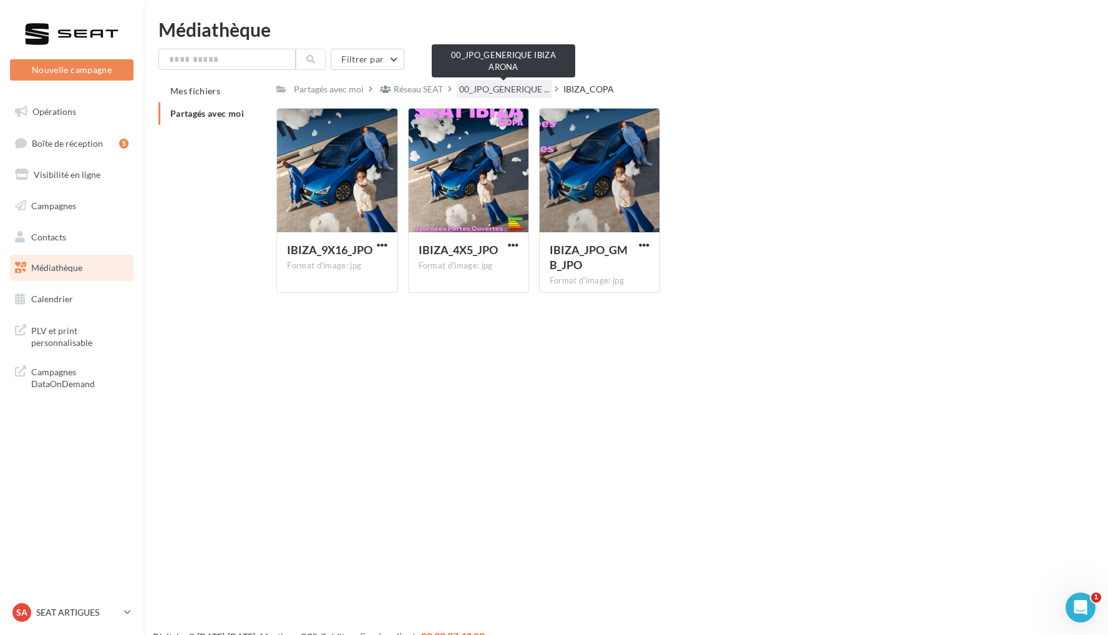
click at [532, 87] on span "00_JPO_GENERIQUE ..." at bounding box center [504, 89] width 90 height 12
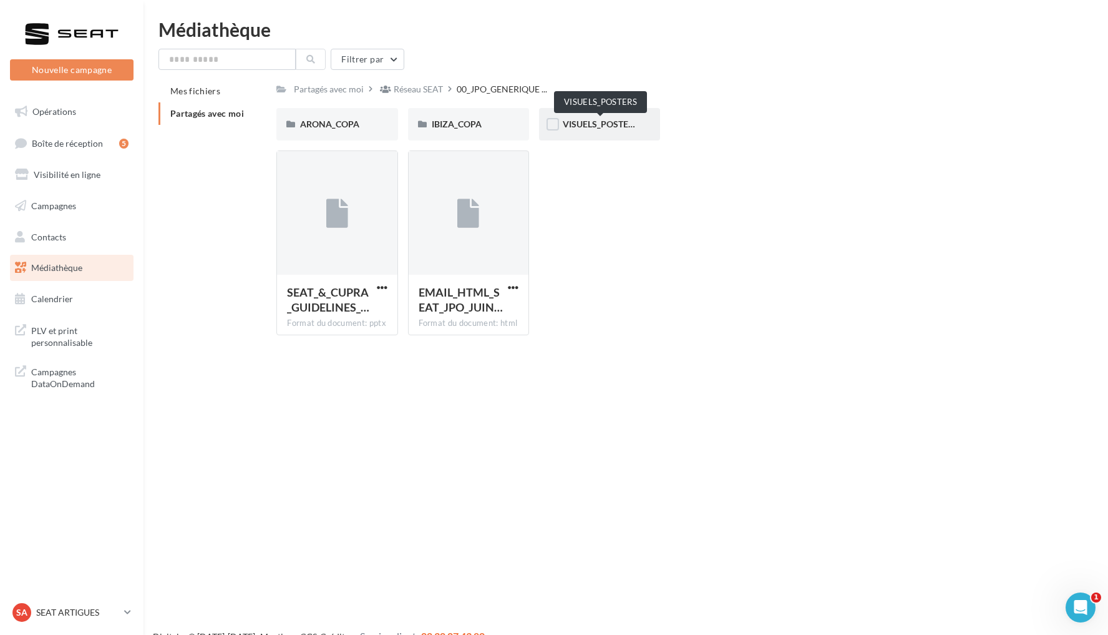
click at [621, 124] on span "VISUELS_POSTERS" at bounding box center [601, 124] width 76 height 11
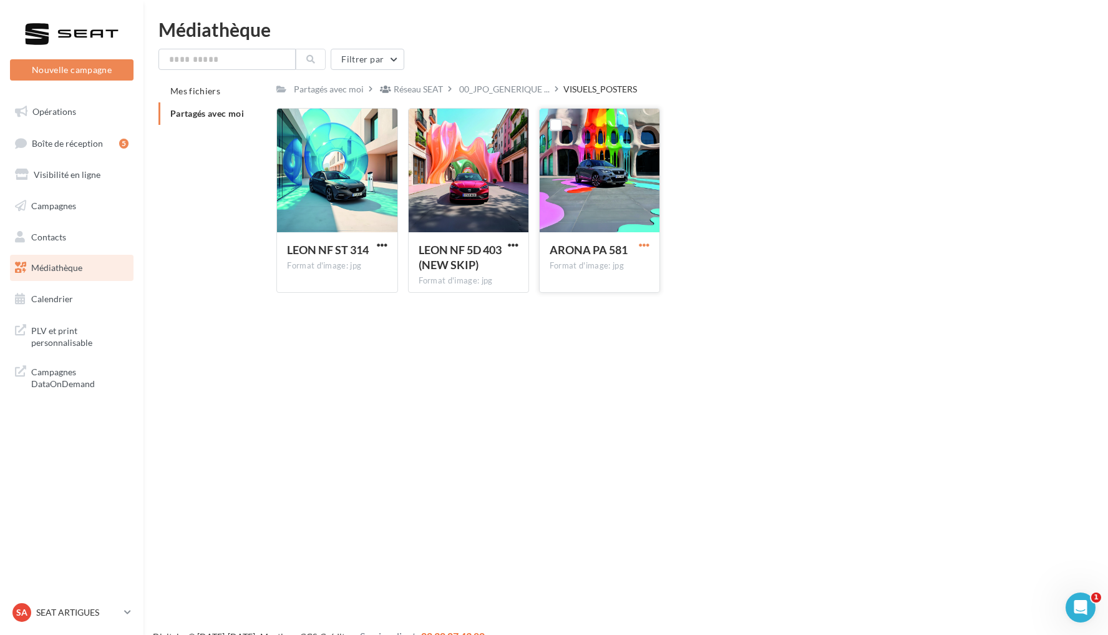
click at [648, 241] on span "button" at bounding box center [644, 245] width 11 height 11
click at [608, 278] on button "Télécharger" at bounding box center [589, 269] width 125 height 32
click at [538, 87] on span "00_JPO_GENERIQUE ..." at bounding box center [504, 89] width 90 height 12
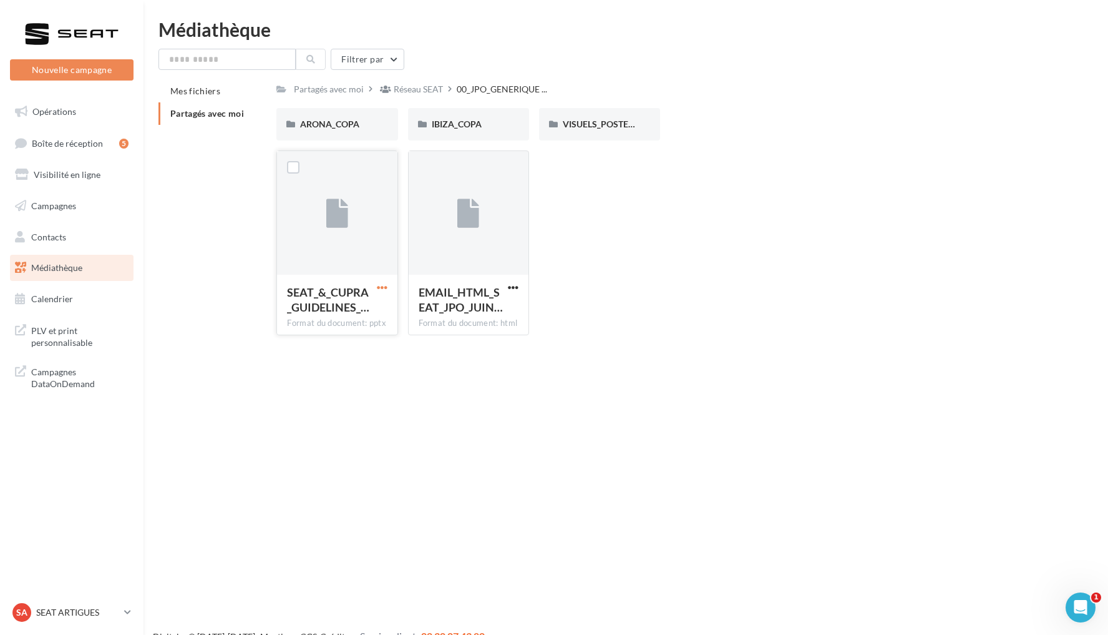
click at [378, 289] on span "button" at bounding box center [382, 287] width 11 height 11
click at [334, 313] on button "Télécharger" at bounding box center [327, 312] width 125 height 32
click at [597, 123] on span "VISUELS_POSTERS" at bounding box center [601, 124] width 76 height 11
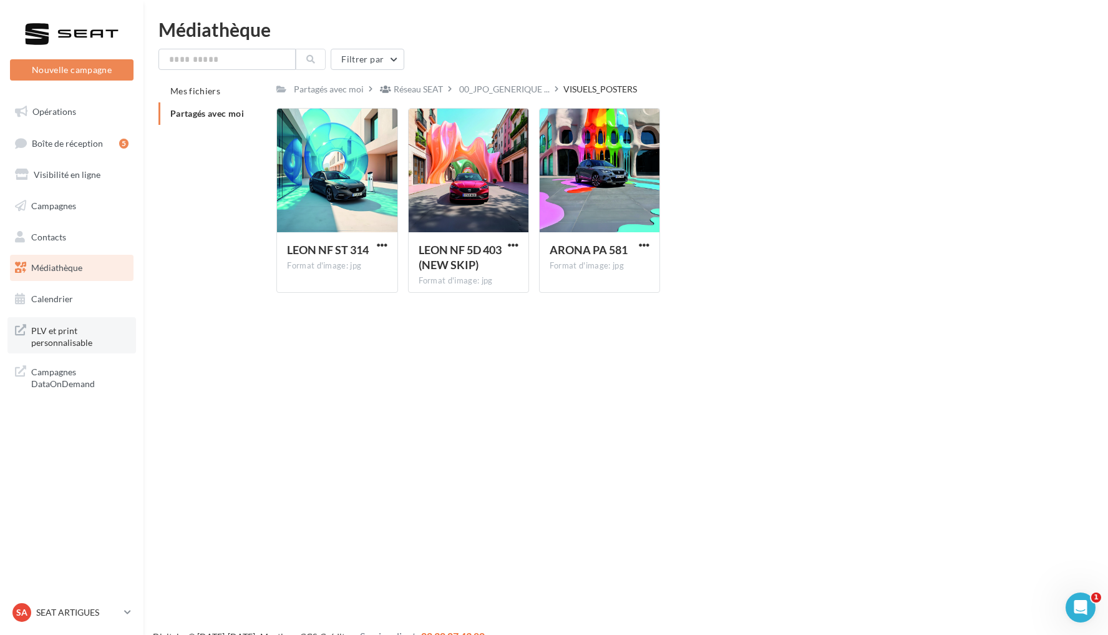
click at [110, 339] on span "PLV et print personnalisable" at bounding box center [79, 335] width 97 height 27
click at [500, 90] on span "00_JPO_GENERIQUE ..." at bounding box center [504, 89] width 90 height 12
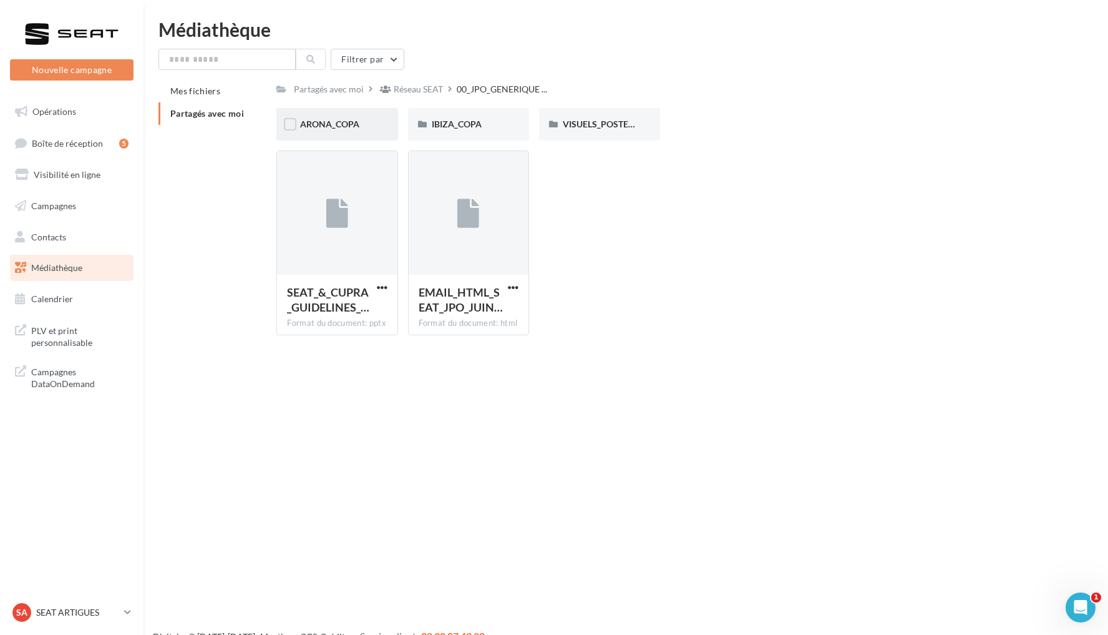
click at [336, 112] on div "ARONA_COPA" at bounding box center [336, 124] width 121 height 32
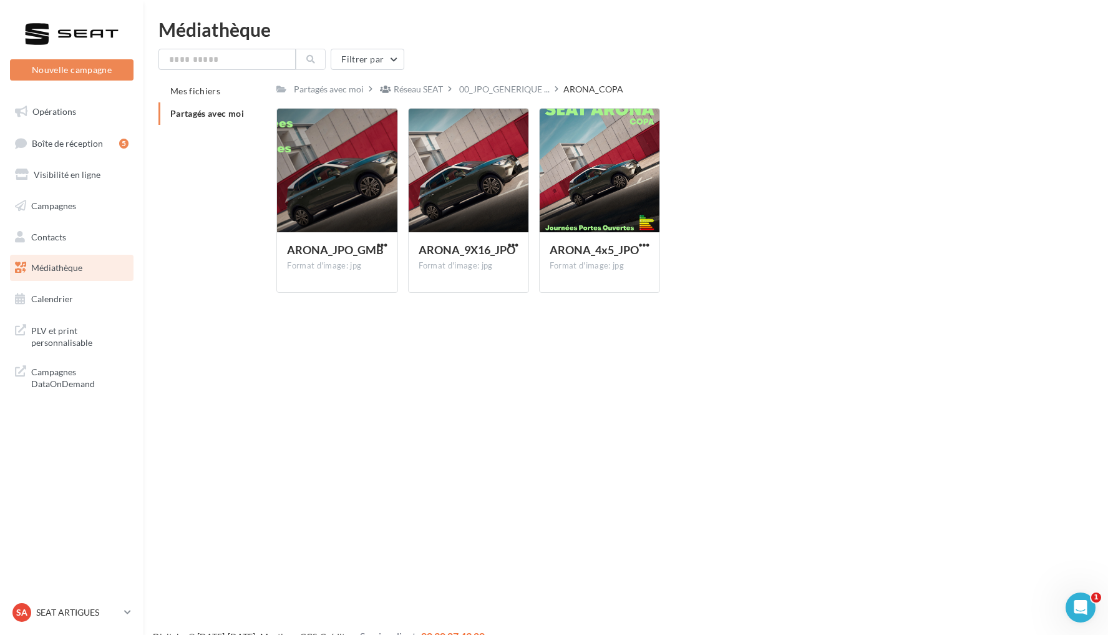
click at [523, 87] on span "00_JPO_GENERIQUE ..." at bounding box center [504, 89] width 90 height 12
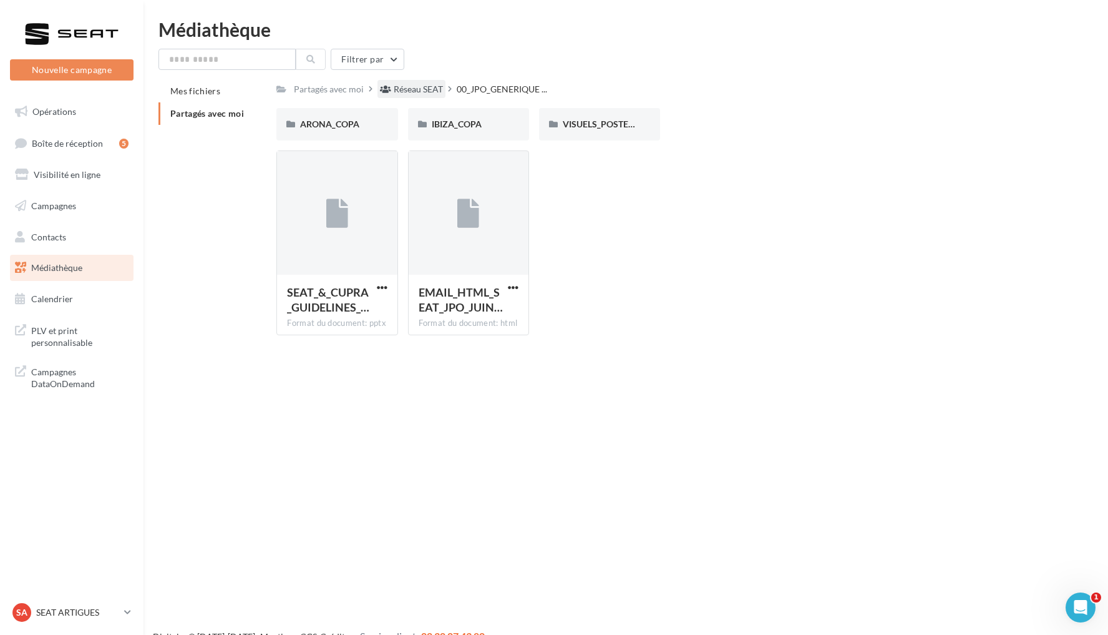
click at [434, 82] on div "Réseau SEAT" at bounding box center [412, 89] width 68 height 18
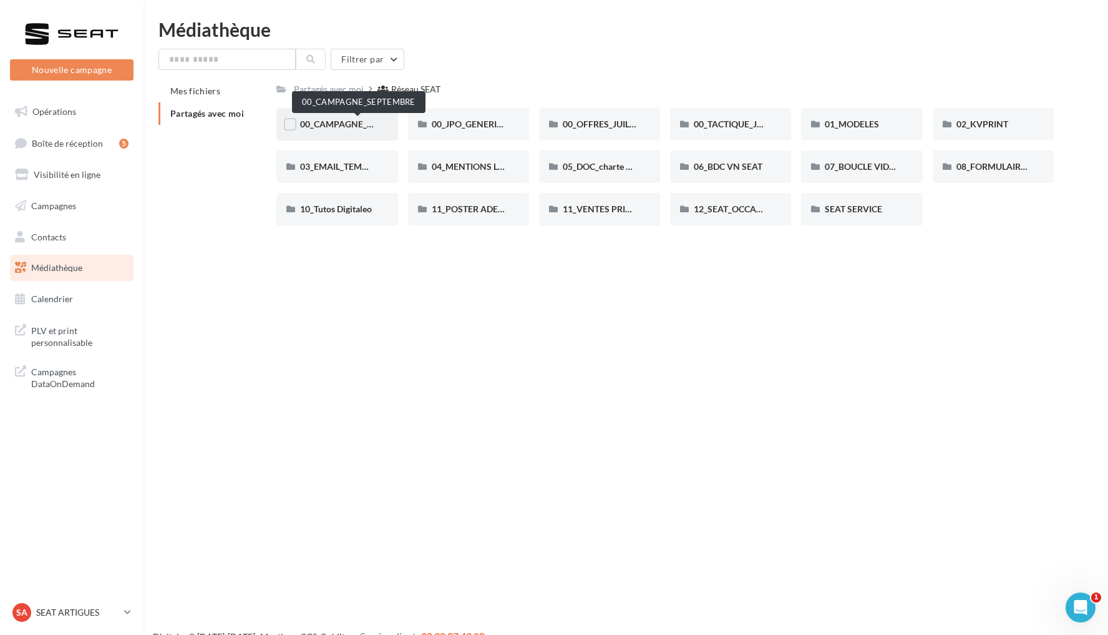
click at [338, 121] on span "00_CAMPAGNE_SEPTEMBRE" at bounding box center [358, 124] width 117 height 11
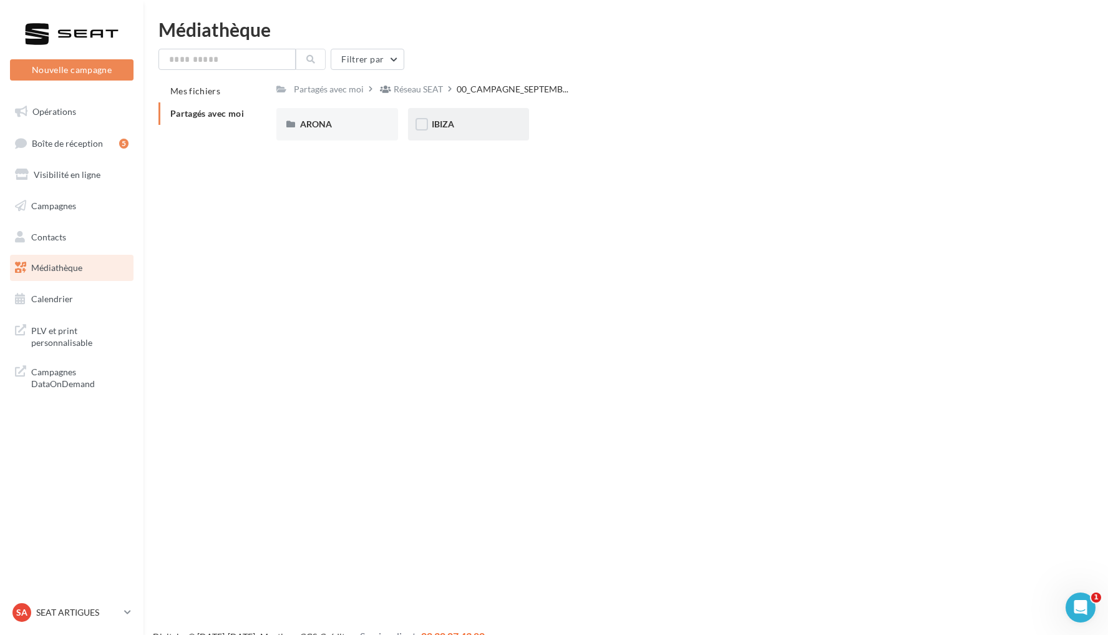
click at [497, 127] on div "IBIZA" at bounding box center [469, 124] width 74 height 12
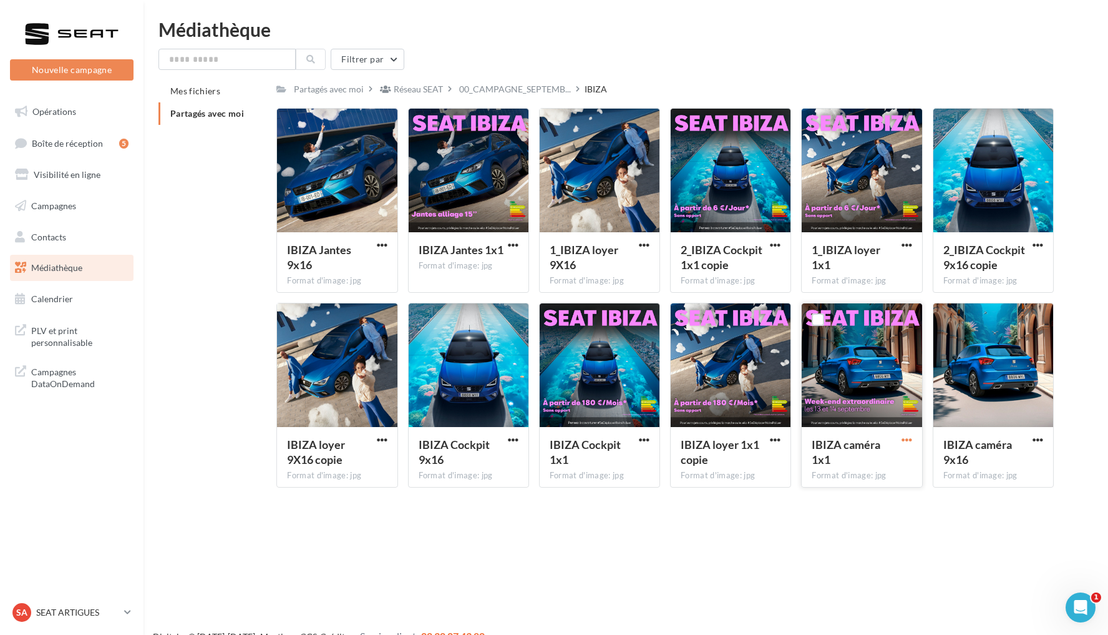
click at [902, 441] on span "button" at bounding box center [907, 439] width 11 height 11
click at [868, 461] on button "Télécharger" at bounding box center [852, 464] width 125 height 32
